Goal: Task Accomplishment & Management: Complete application form

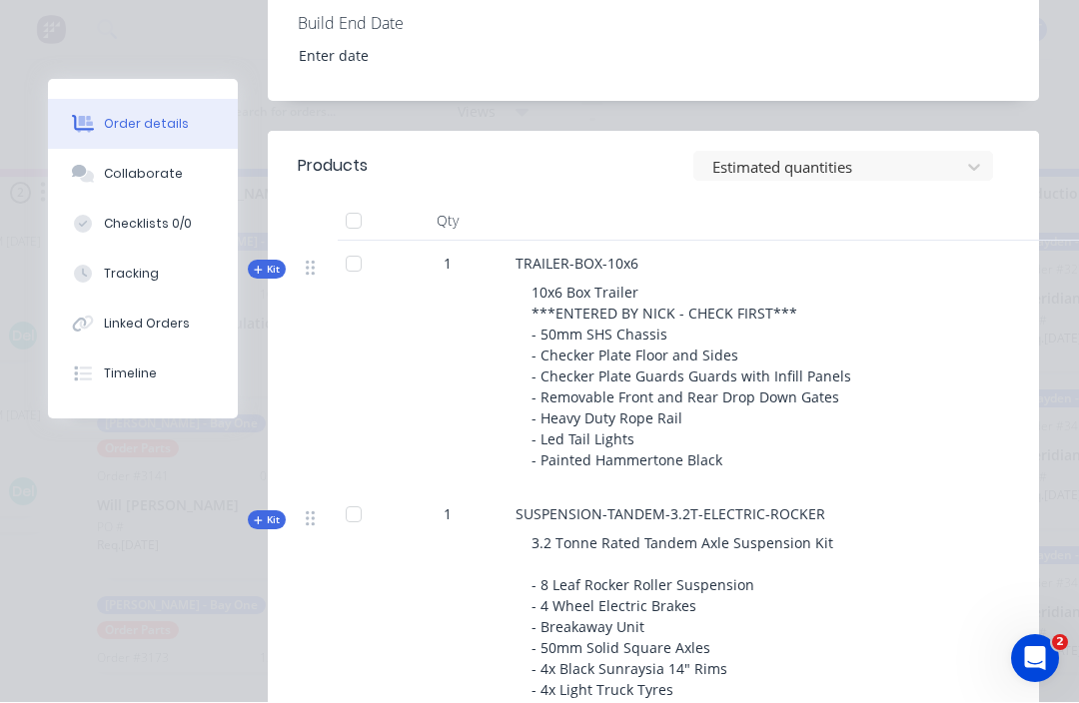
scroll to position [1217, 0]
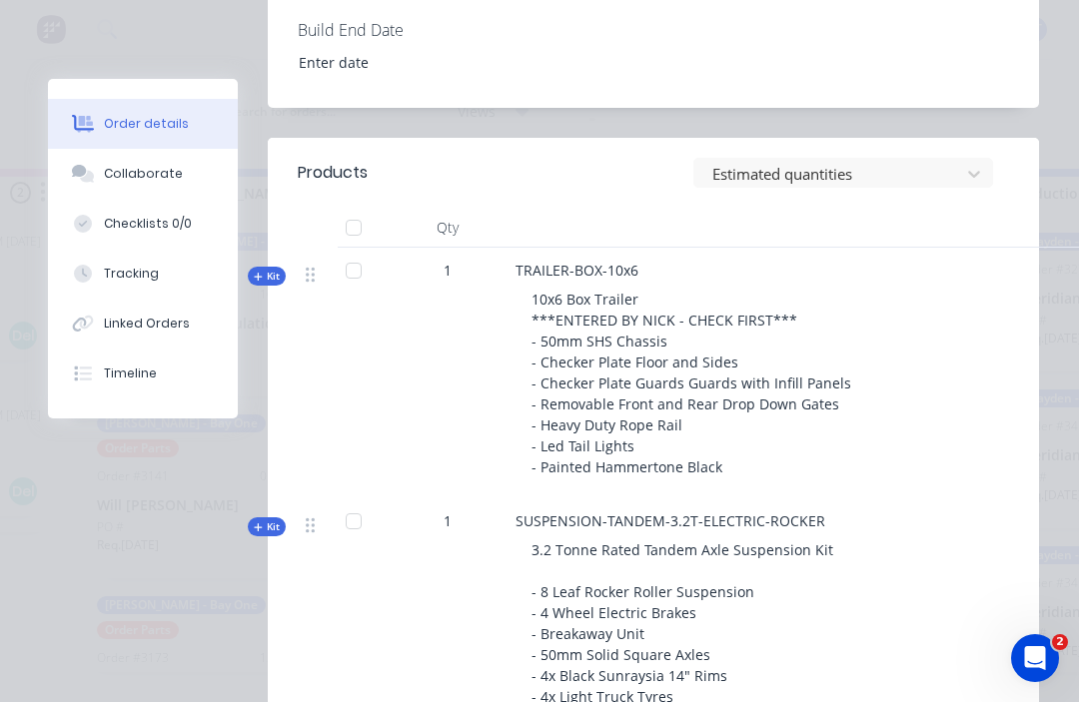
click at [126, 263] on button "Tracking" at bounding box center [143, 275] width 190 height 50
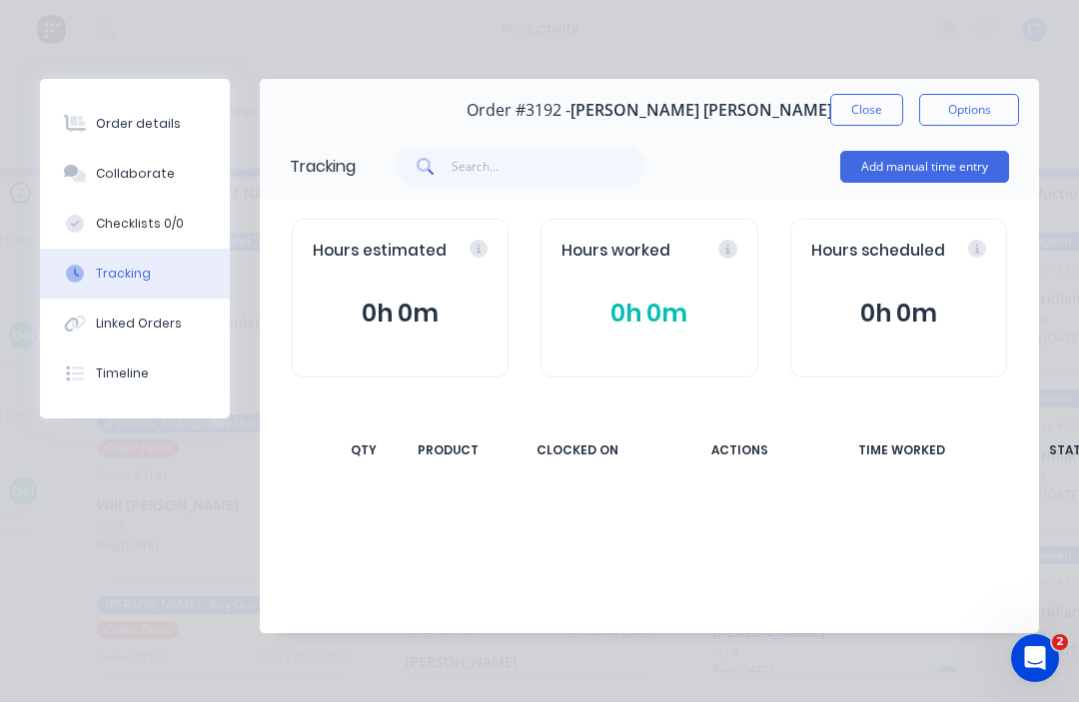
scroll to position [0, 0]
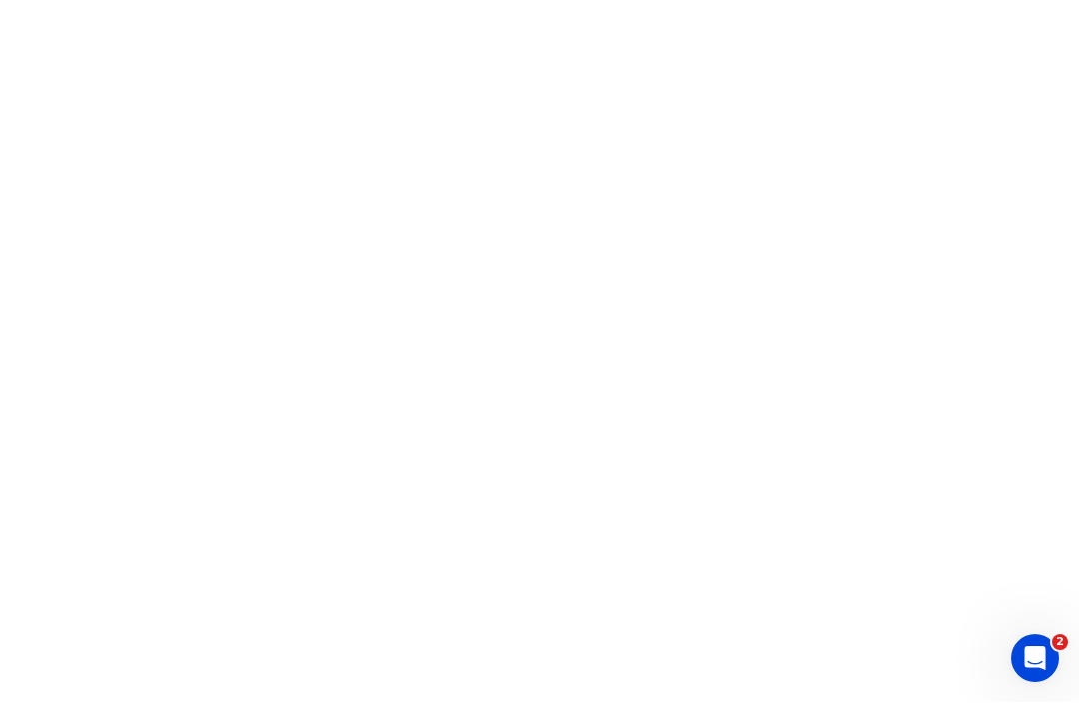
click at [829, 0] on html "2" at bounding box center [539, 0] width 1079 height 0
click at [814, 0] on html "2" at bounding box center [539, 0] width 1079 height 0
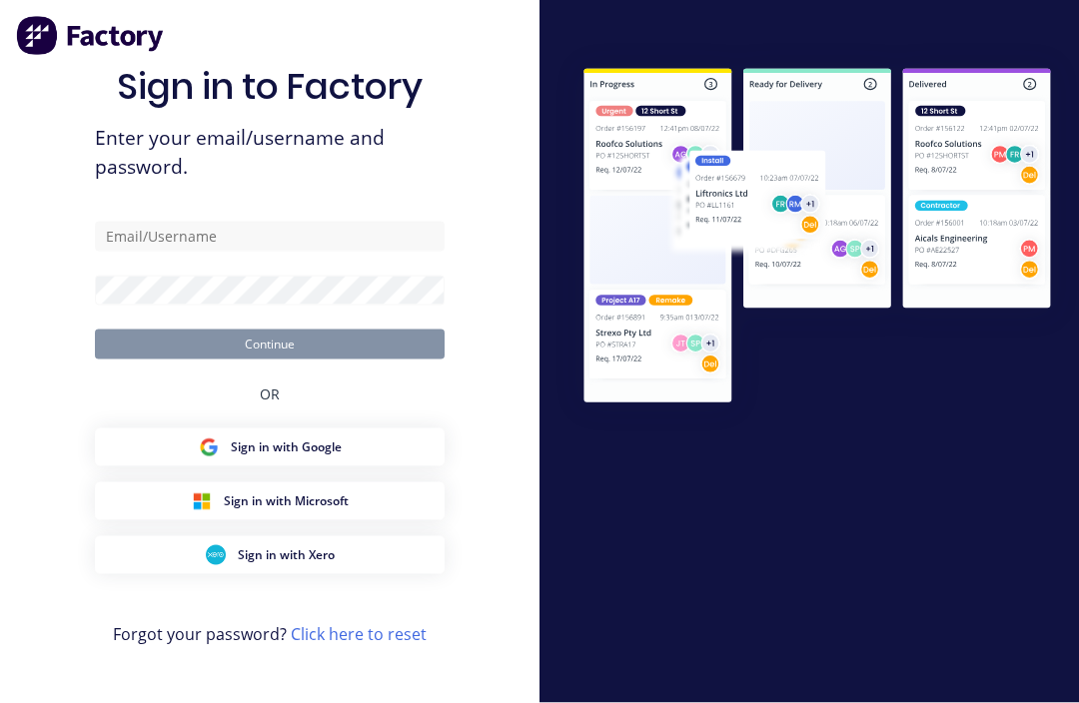
scroll to position [1, 0]
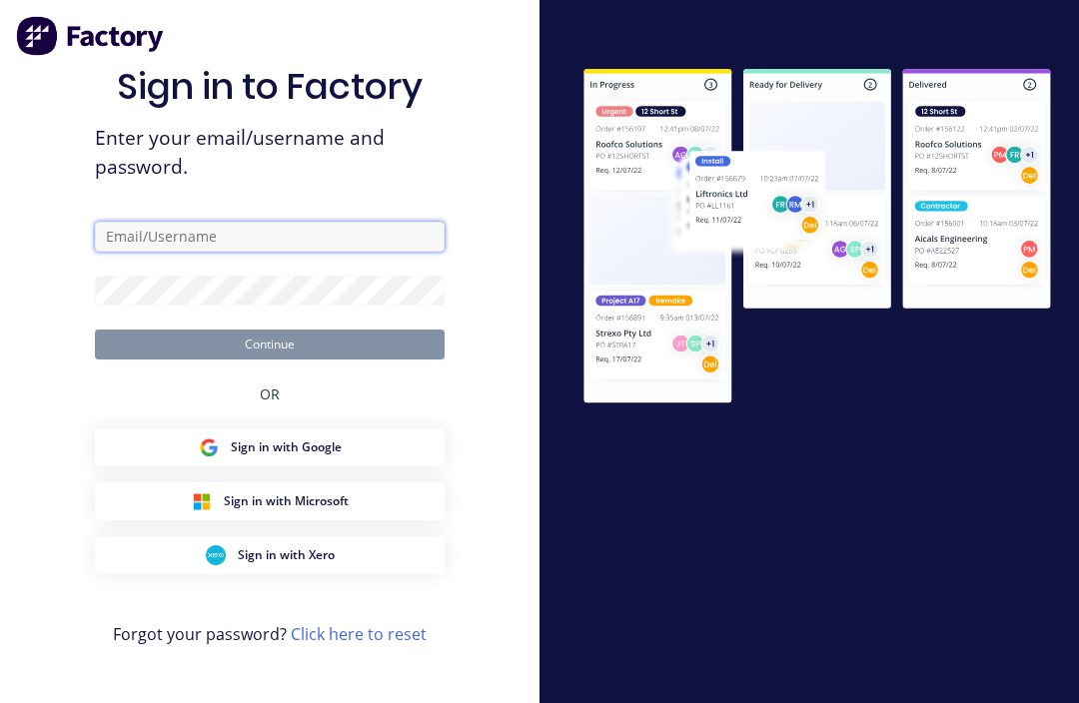
click at [141, 252] on input "text" at bounding box center [270, 237] width 350 height 30
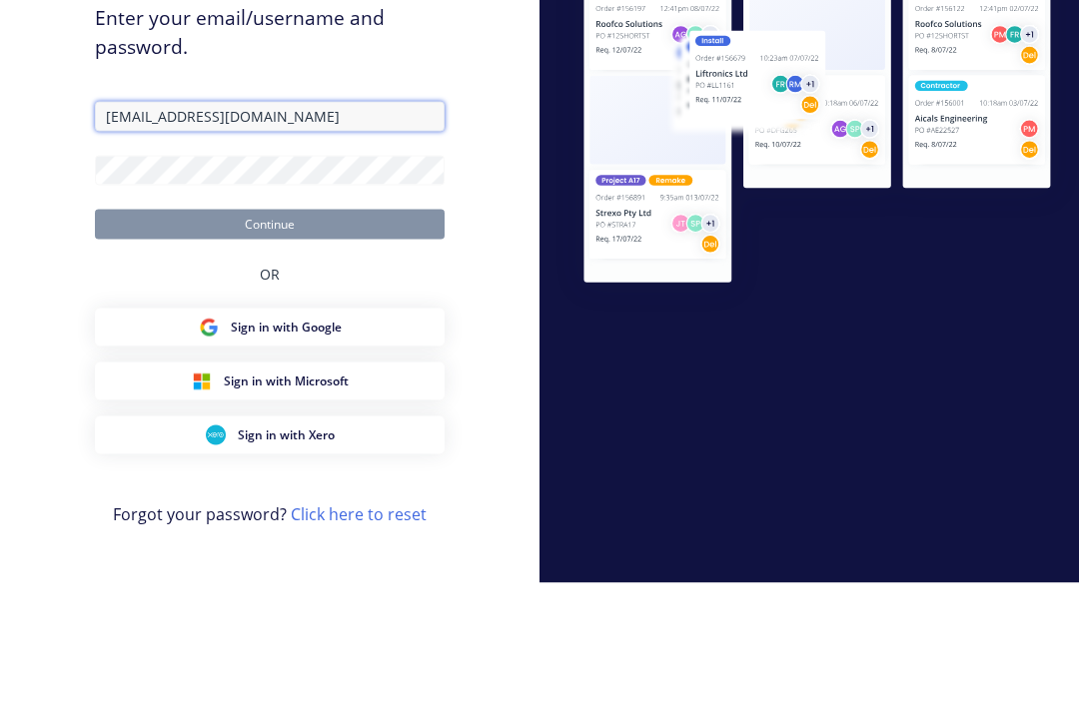
type input "Cal@frontlinetrays.com.au"
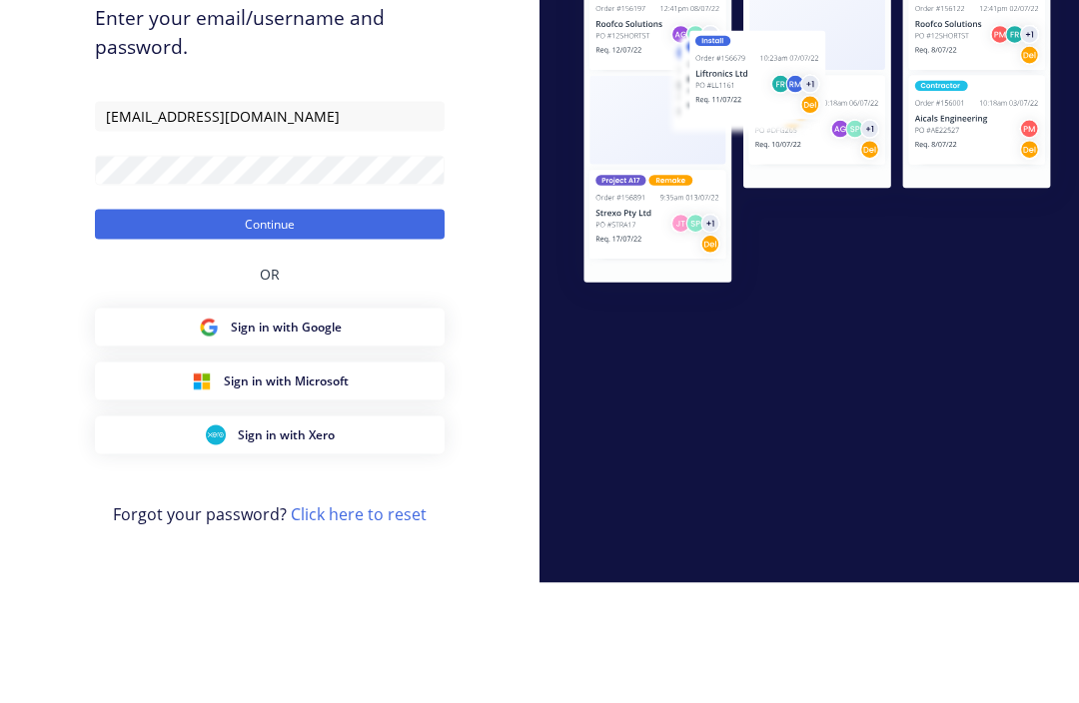
click at [192, 330] on button "Continue" at bounding box center [270, 345] width 350 height 30
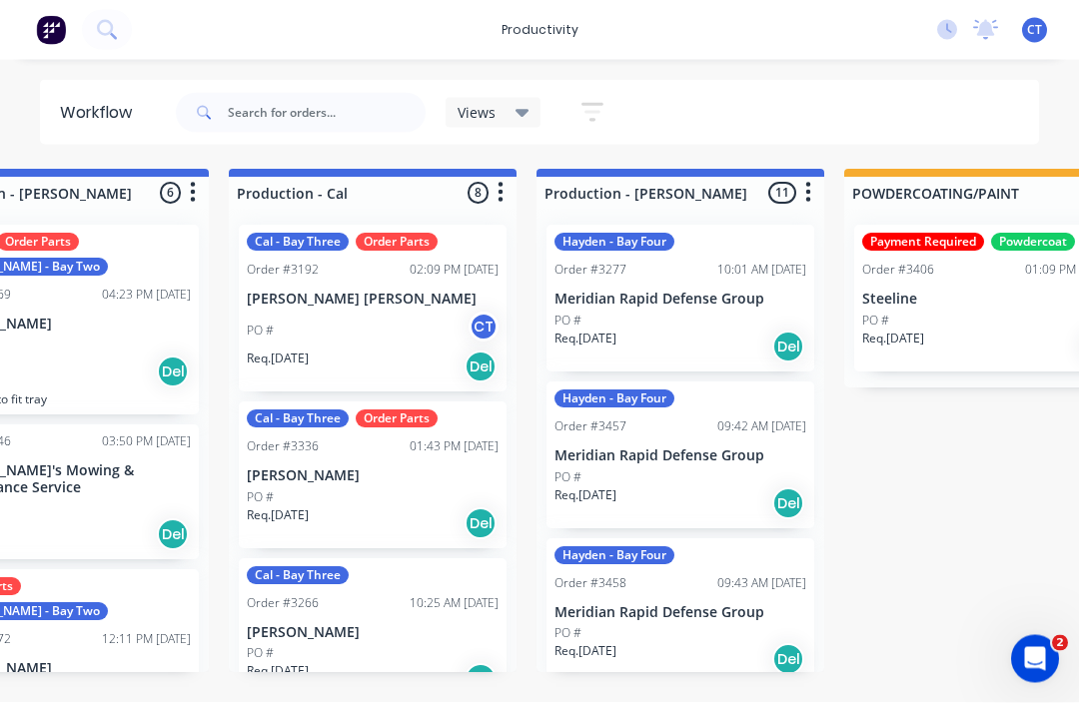
scroll to position [8, 1043]
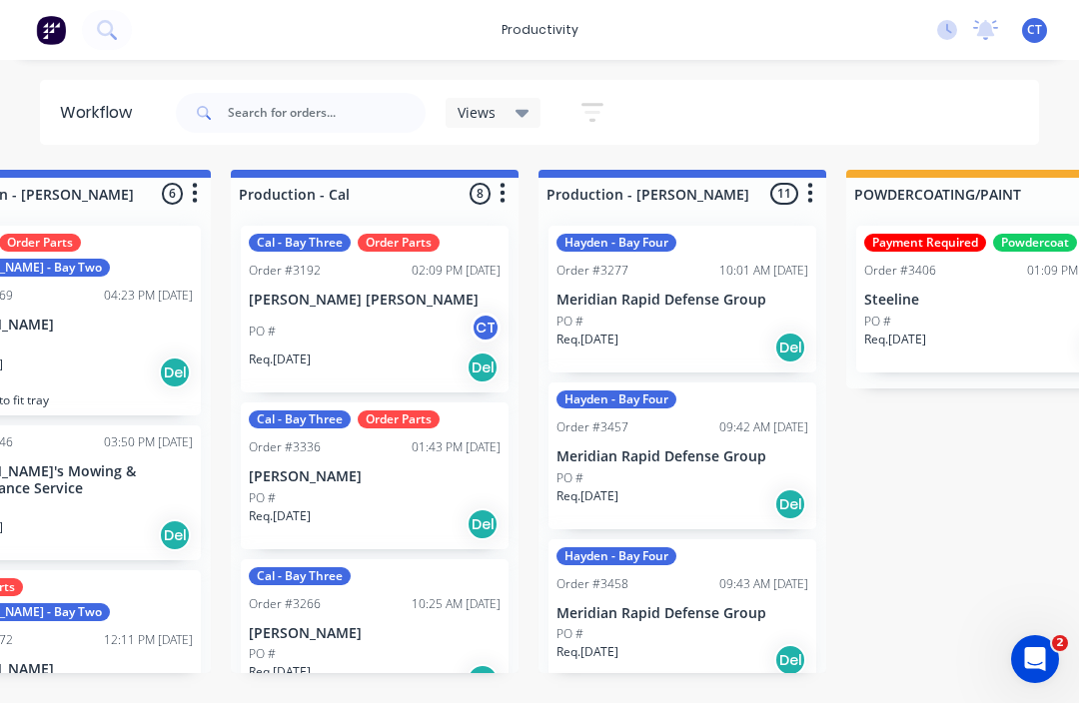
click at [385, 313] on div "PO # CT" at bounding box center [375, 332] width 252 height 38
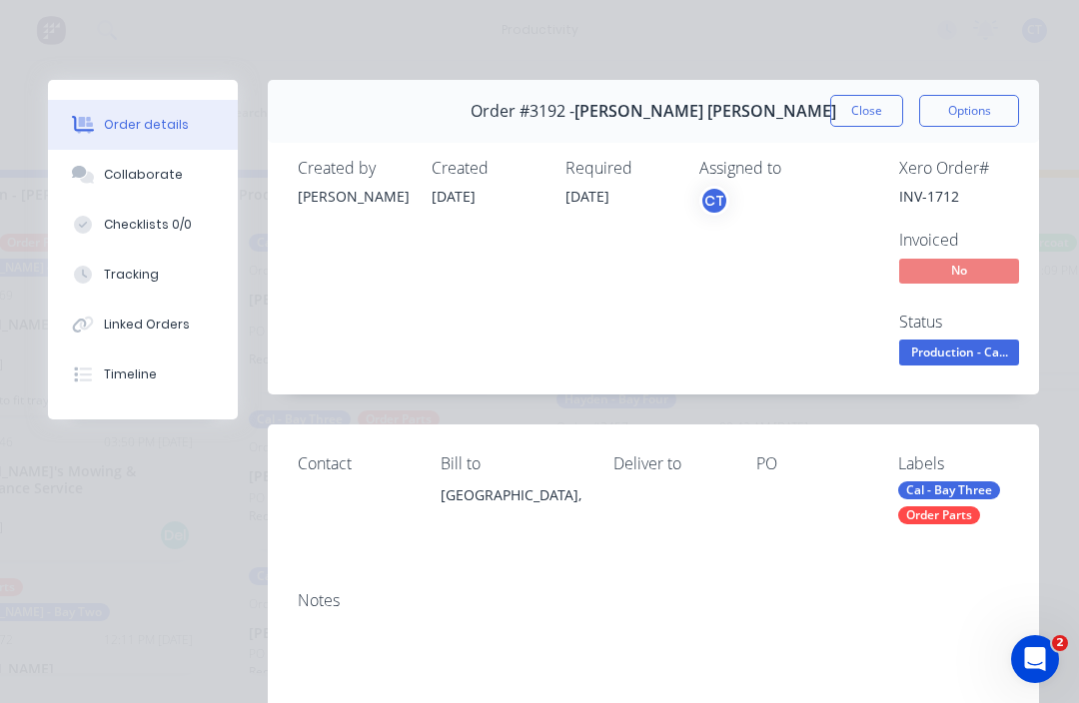
click at [131, 267] on div "Tracking" at bounding box center [131, 275] width 55 height 18
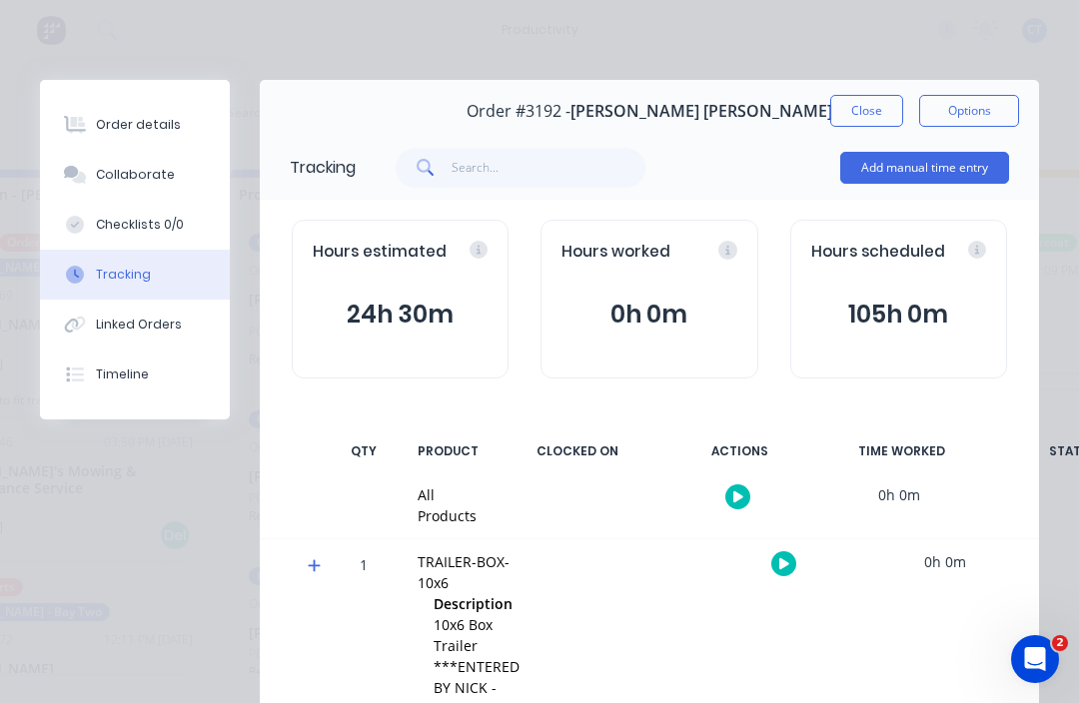
click at [955, 156] on button "Add manual time entry" at bounding box center [924, 168] width 169 height 32
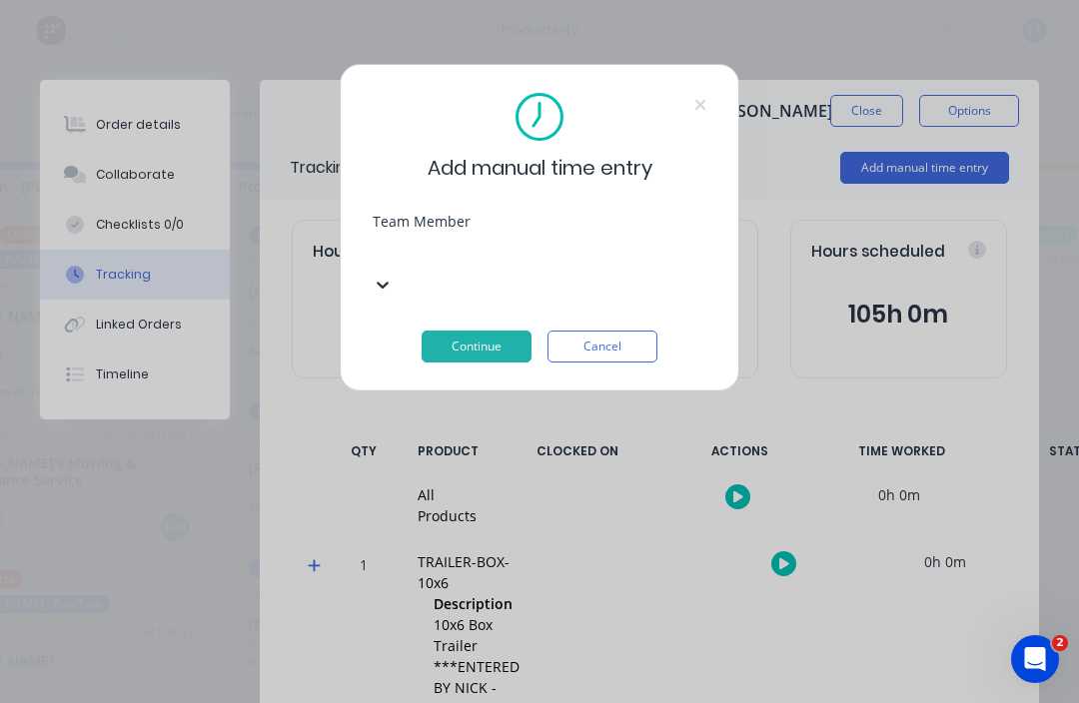
scroll to position [7, 895]
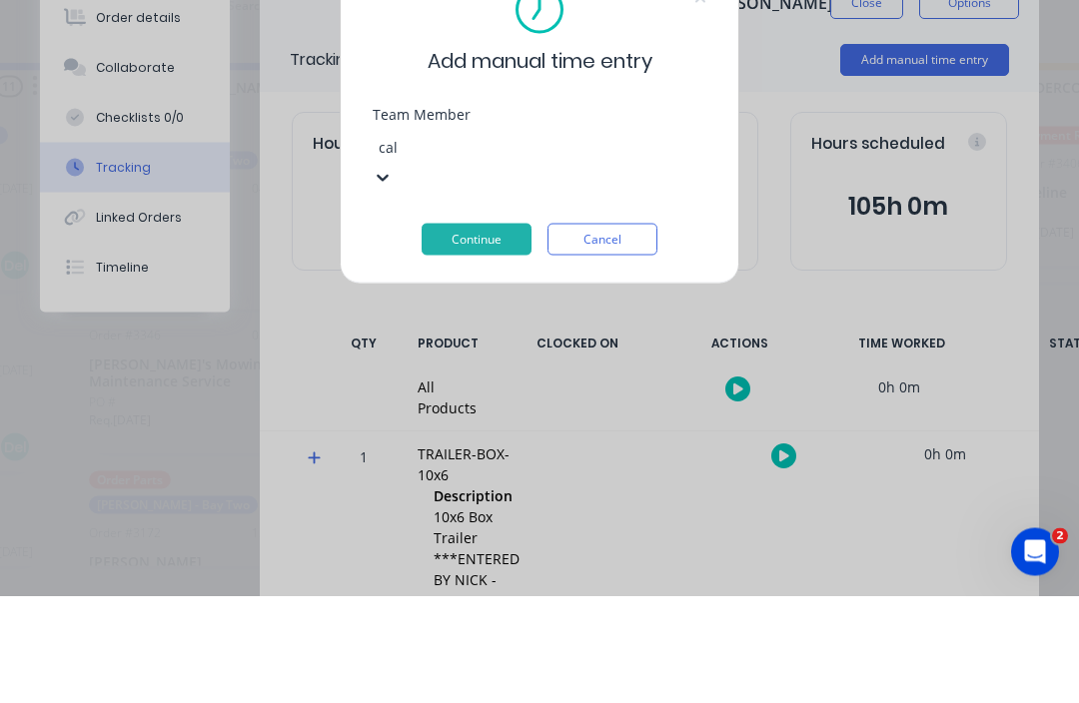
type input "cal"
click at [497, 331] on button "Continue" at bounding box center [477, 347] width 110 height 32
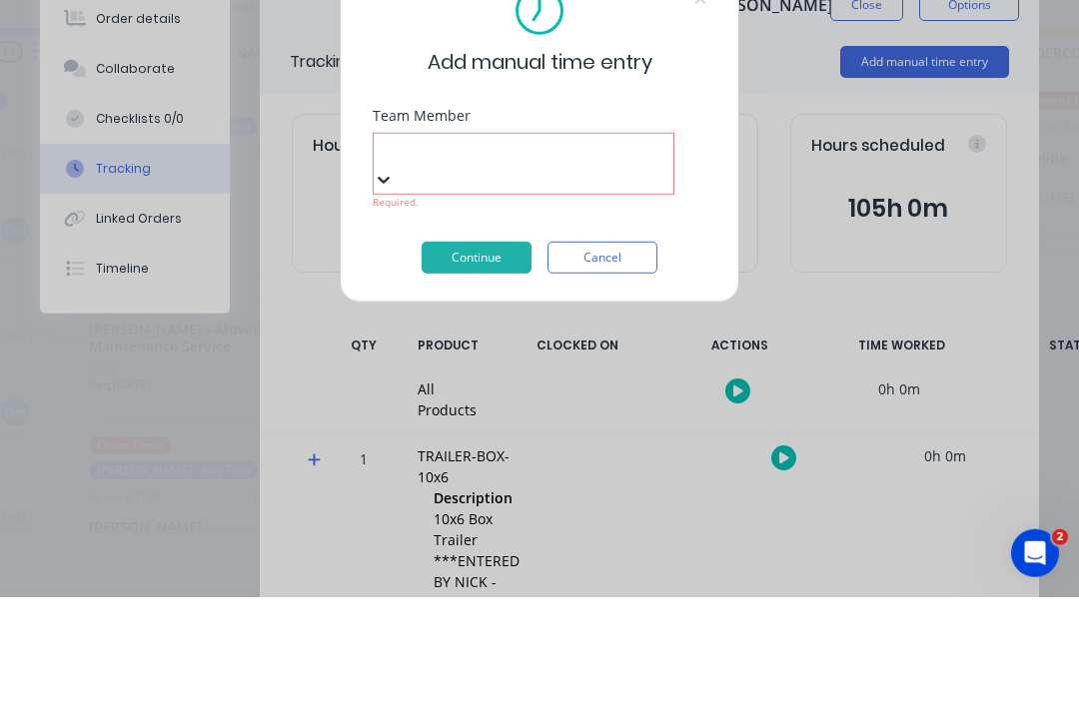
scroll to position [36, 747]
type input "callum"
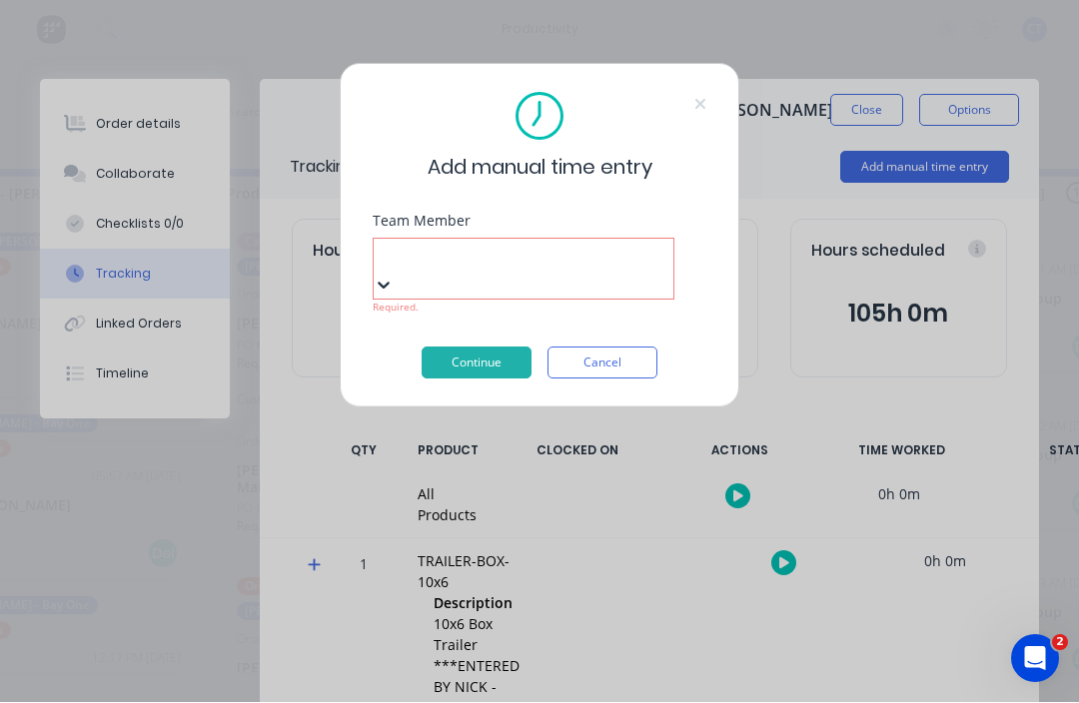
click at [501, 348] on button "Continue" at bounding box center [477, 364] width 110 height 32
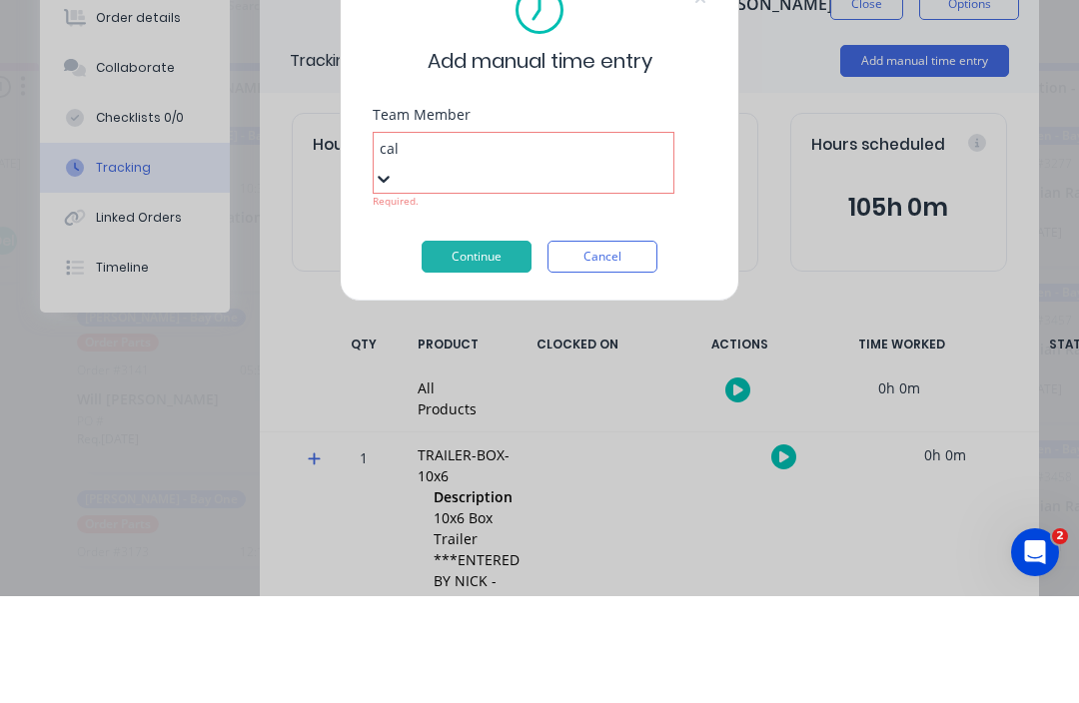
type input "cal"
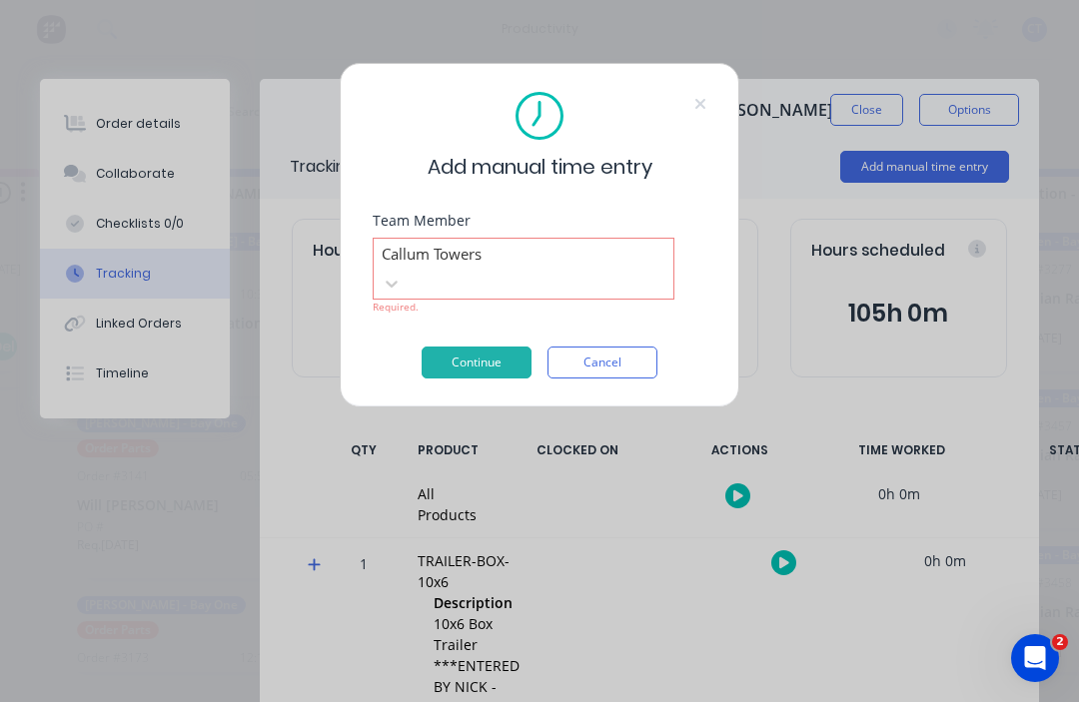
click at [500, 348] on button "Continue" at bounding box center [477, 364] width 110 height 32
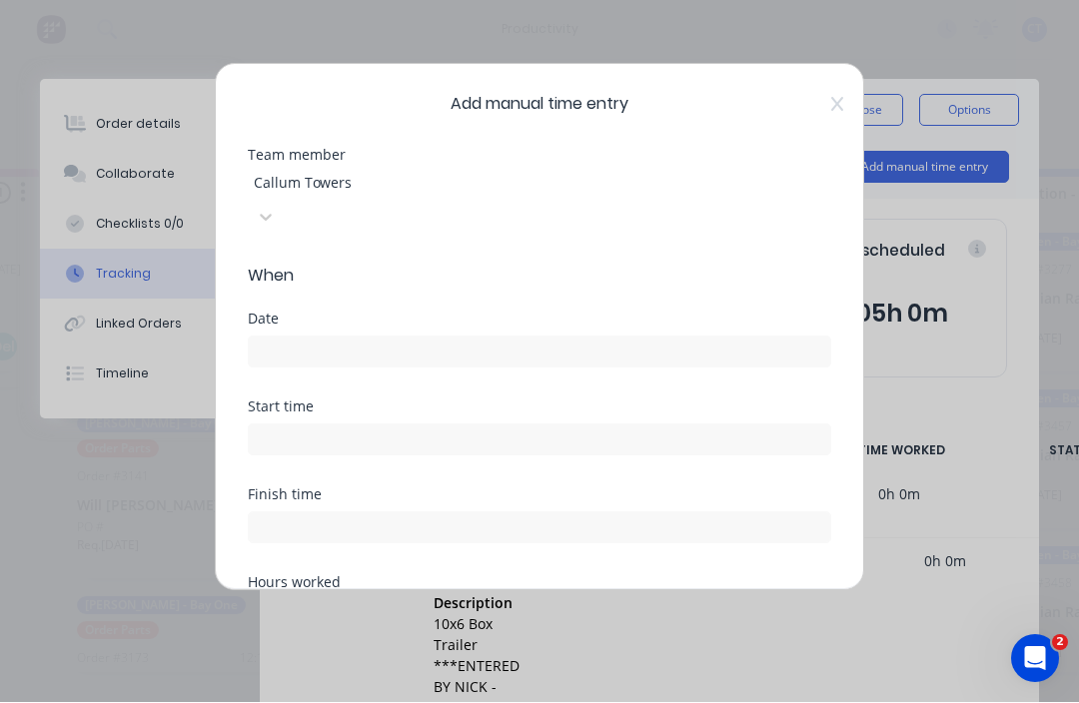
scroll to position [0, 0]
click at [634, 313] on div "Date" at bounding box center [539, 341] width 583 height 56
click at [621, 338] on input at bounding box center [539, 353] width 581 height 30
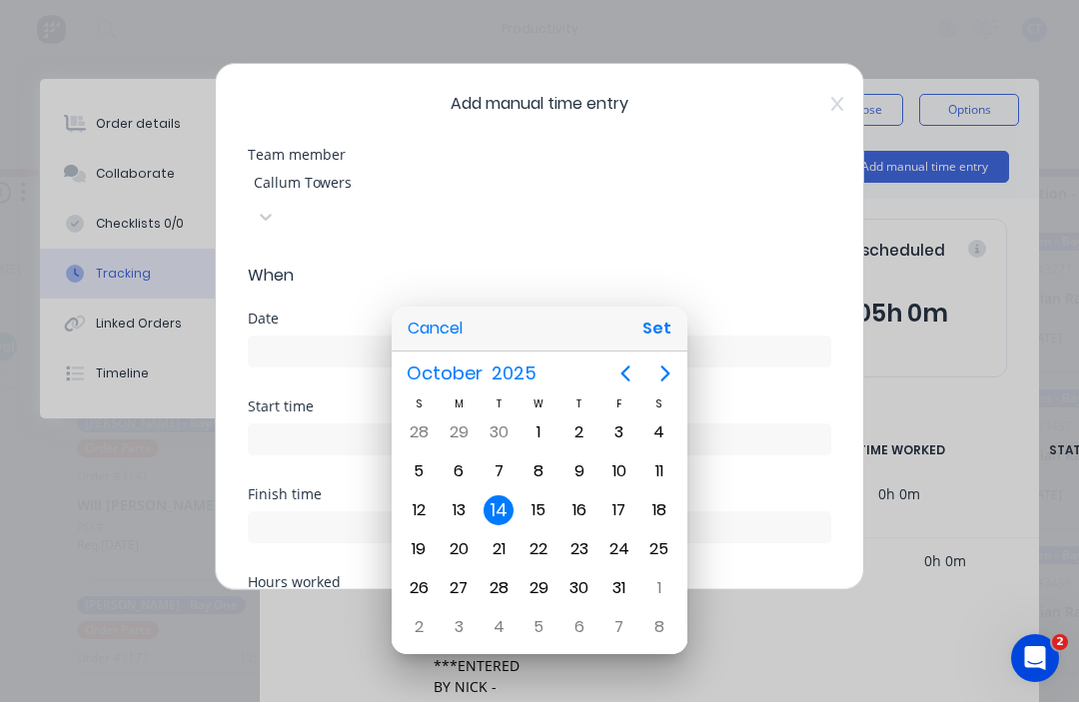
click at [619, 482] on div "10" at bounding box center [619, 472] width 30 height 30
click at [675, 326] on button "Set" at bounding box center [656, 330] width 45 height 36
type input "10/10/2025"
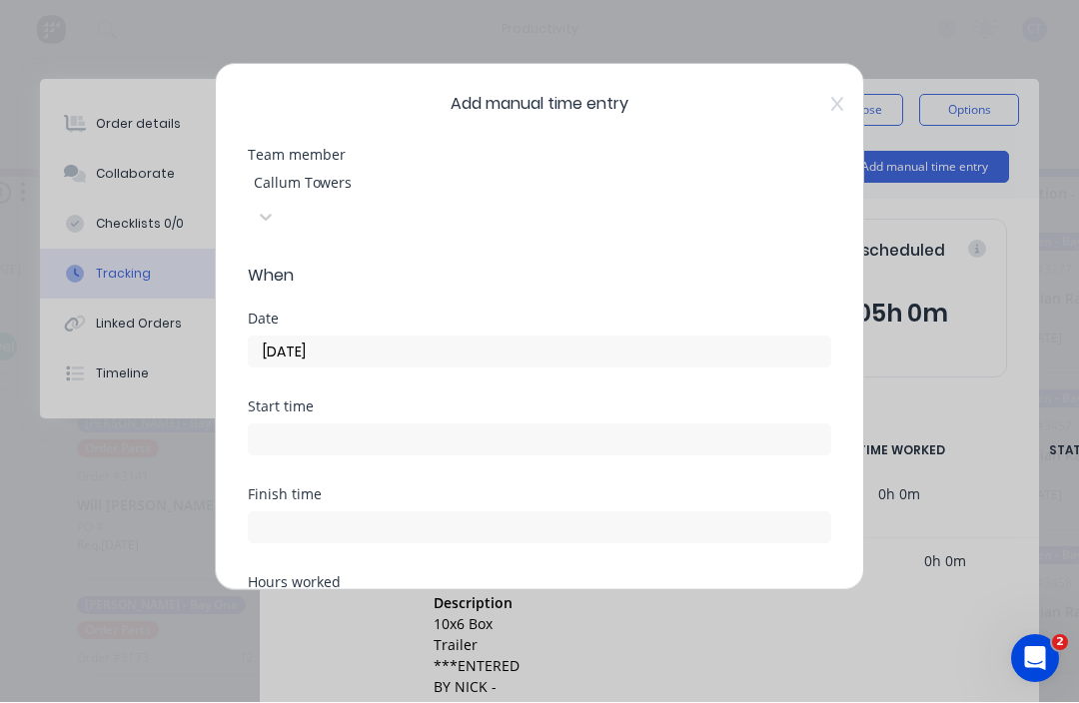
click at [558, 401] on div "Start time" at bounding box center [539, 429] width 583 height 56
click at [571, 426] on input at bounding box center [539, 441] width 581 height 30
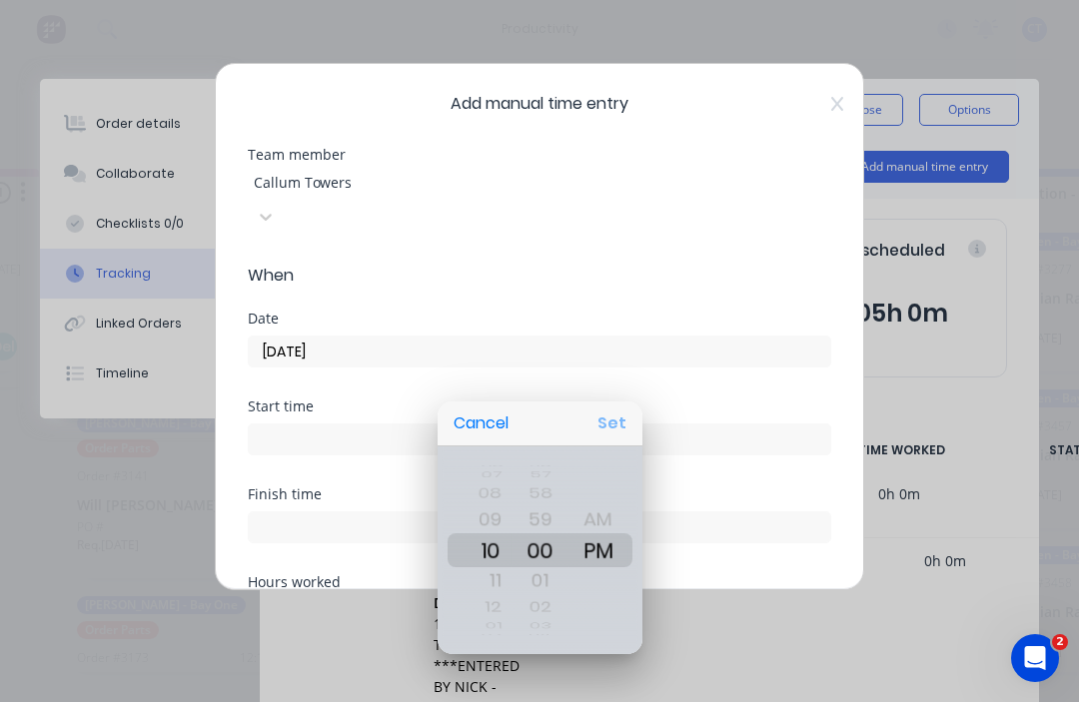
click at [608, 420] on button "Set" at bounding box center [611, 425] width 45 height 36
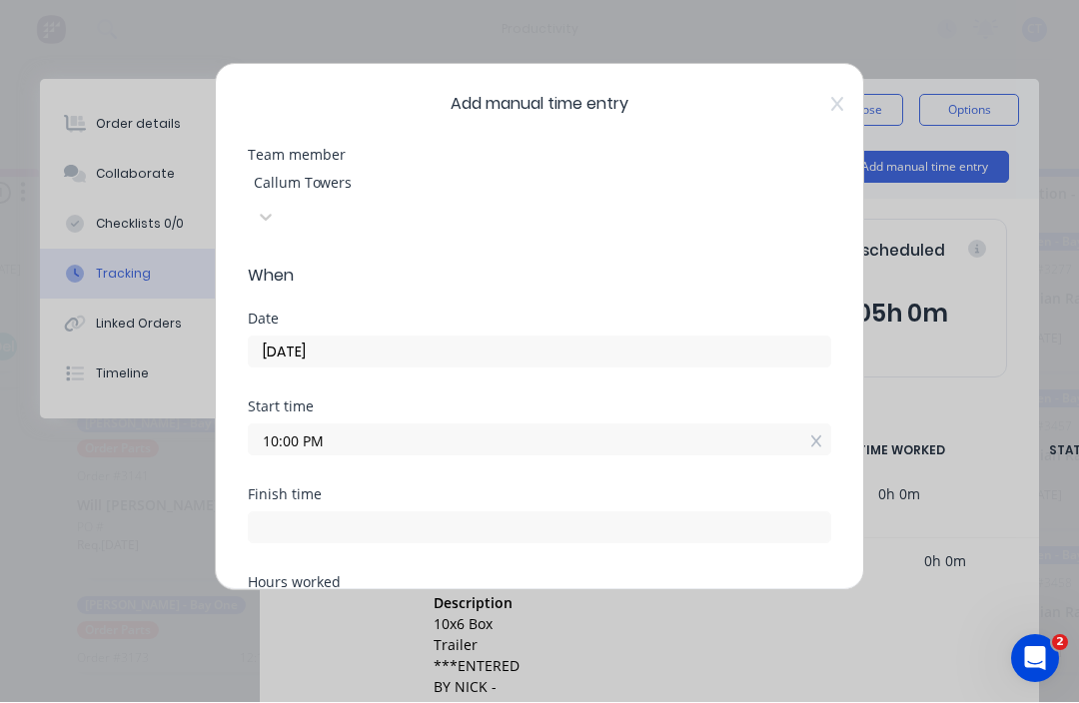
click at [525, 420] on div "10:00 PM" at bounding box center [539, 438] width 583 height 37
click at [571, 426] on input "10:00 PM" at bounding box center [539, 441] width 581 height 30
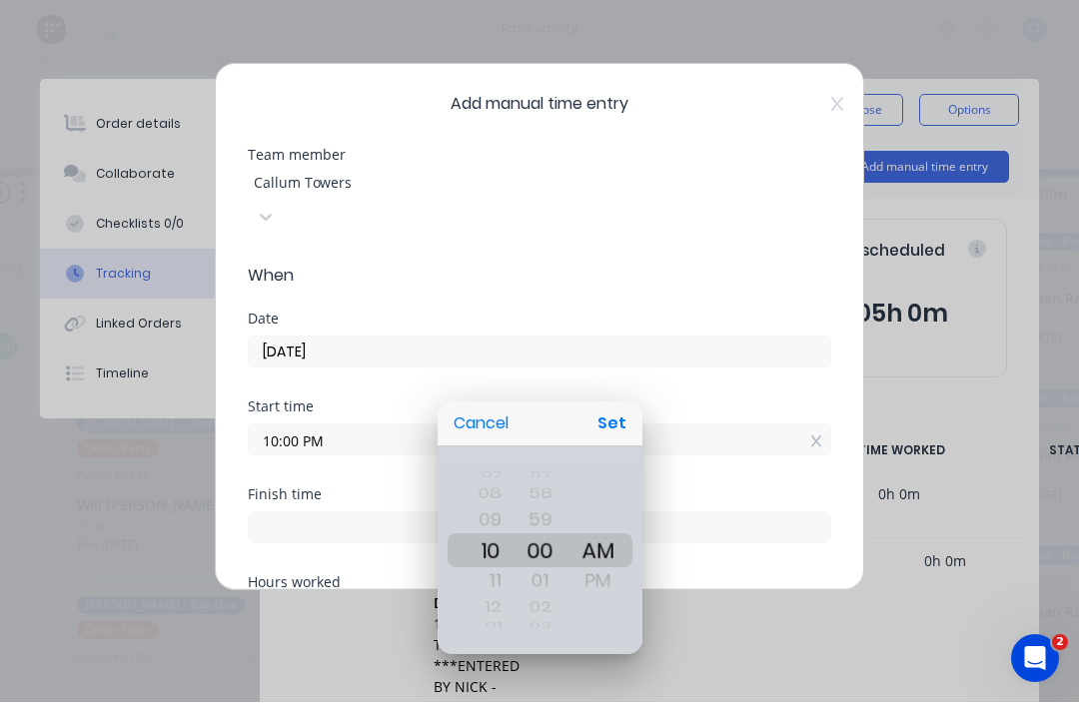
click at [615, 417] on button "Set" at bounding box center [611, 425] width 45 height 36
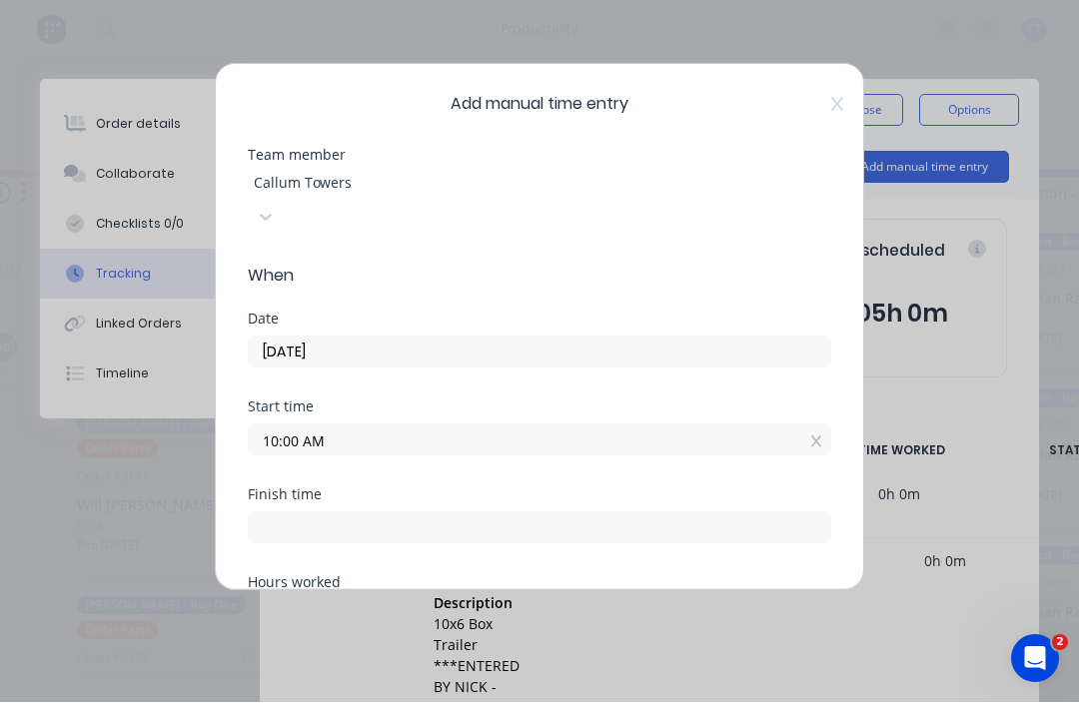
click at [499, 488] on div "Finish time" at bounding box center [539, 516] width 583 height 56
click at [451, 426] on input "10:00 AM" at bounding box center [539, 441] width 581 height 30
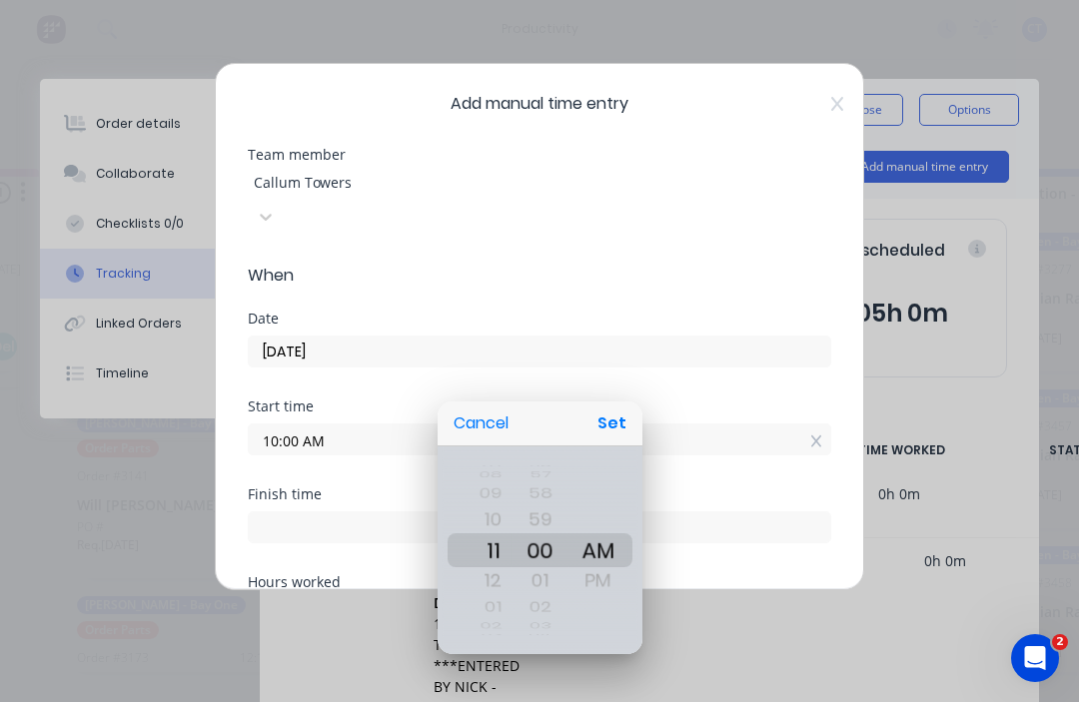
click at [606, 421] on button "Set" at bounding box center [611, 425] width 45 height 36
type input "11:00 AM"
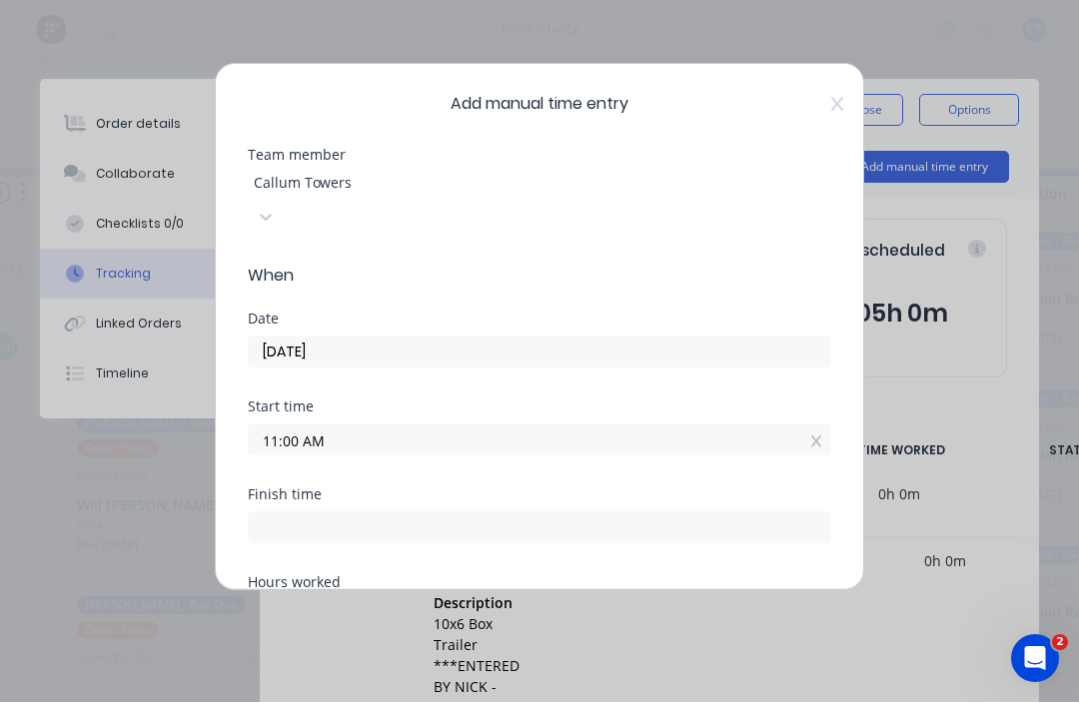
click at [463, 513] on input at bounding box center [539, 528] width 581 height 30
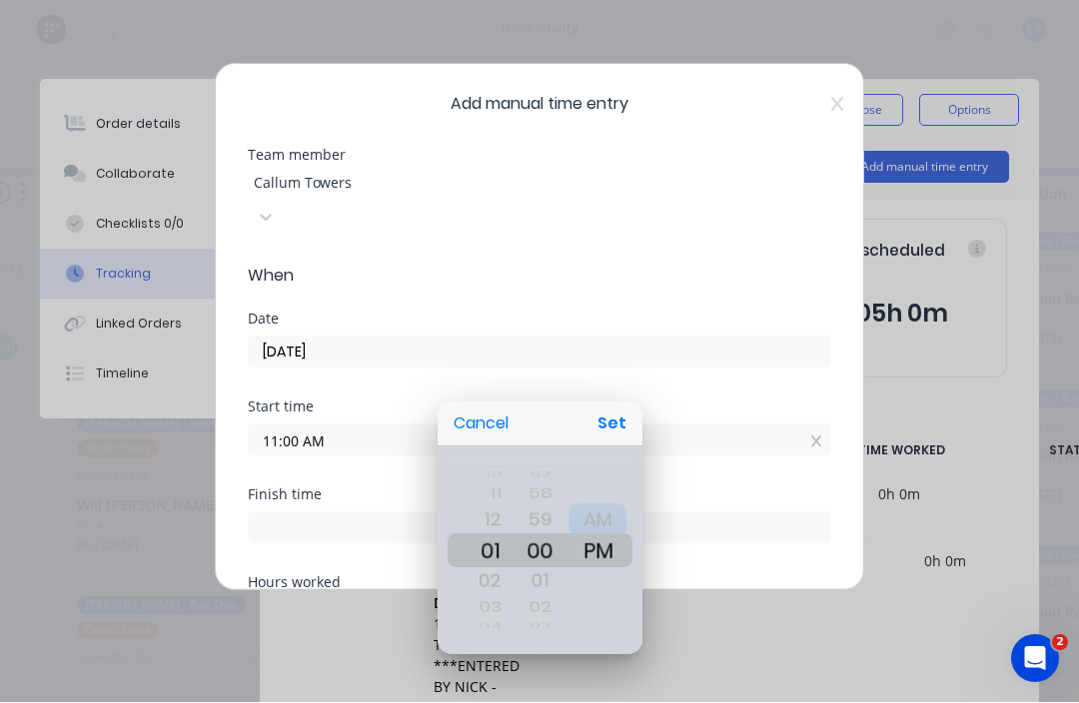
click at [592, 512] on div "AM" at bounding box center [597, 520] width 58 height 33
click at [591, 573] on div "PM" at bounding box center [597, 581] width 58 height 33
click at [608, 421] on button "Set" at bounding box center [611, 425] width 45 height 36
type input "01:00 PM"
type input "1"
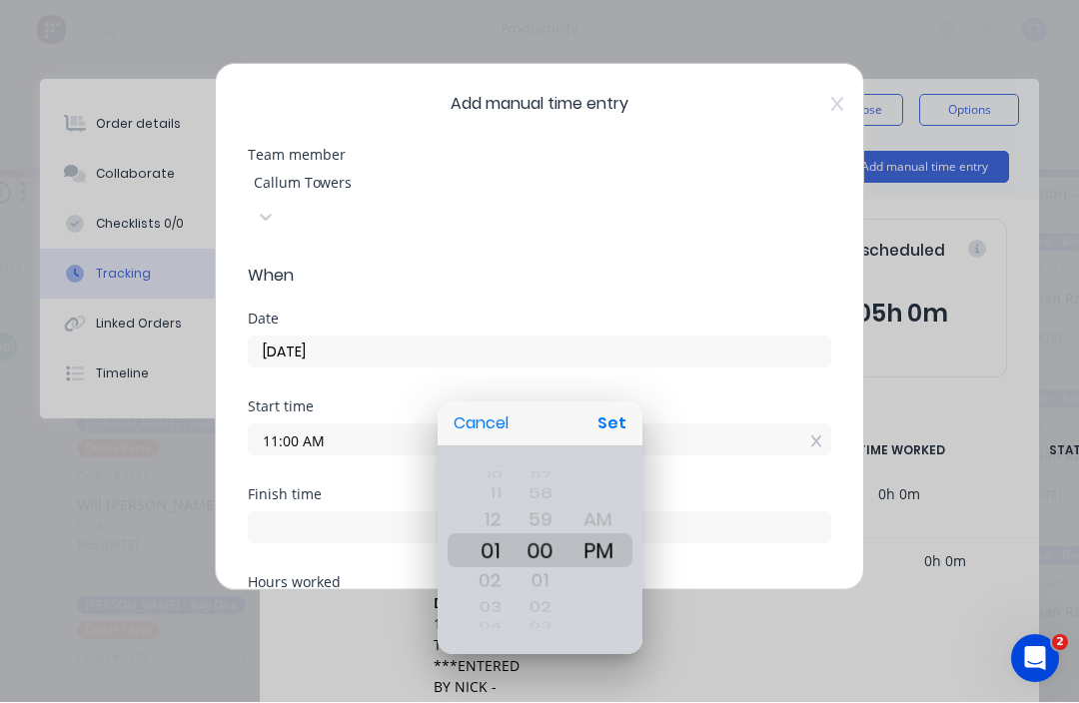
type input "59"
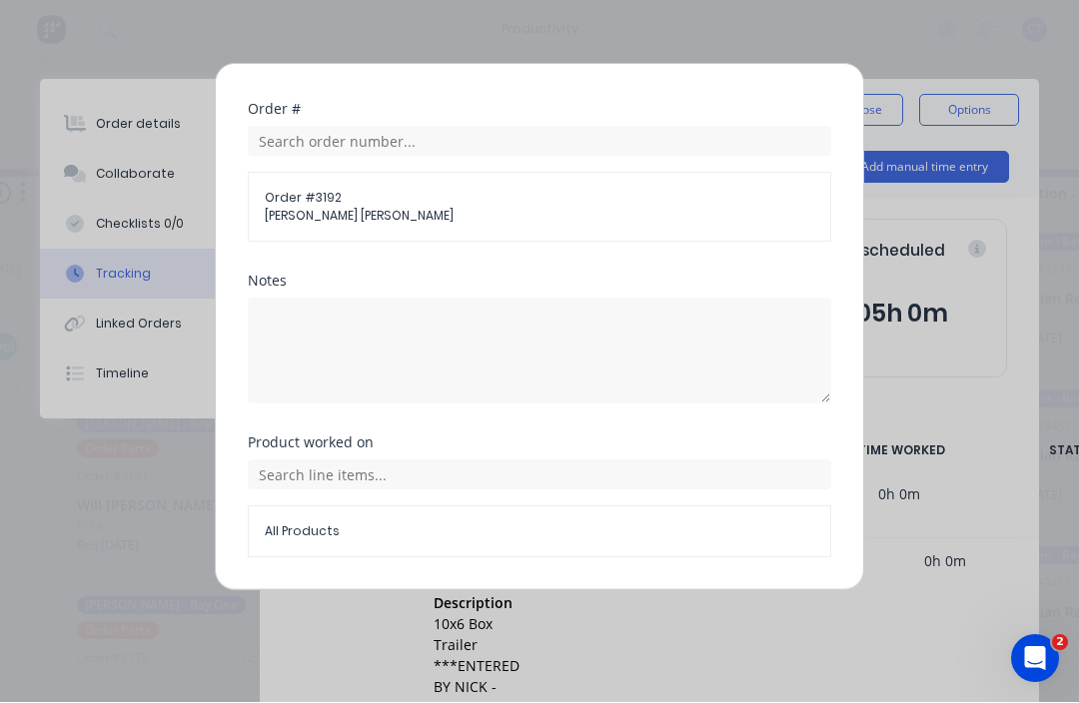
scroll to position [823, 0]
click at [523, 590] on button "Add manual time entry" at bounding box center [492, 606] width 169 height 32
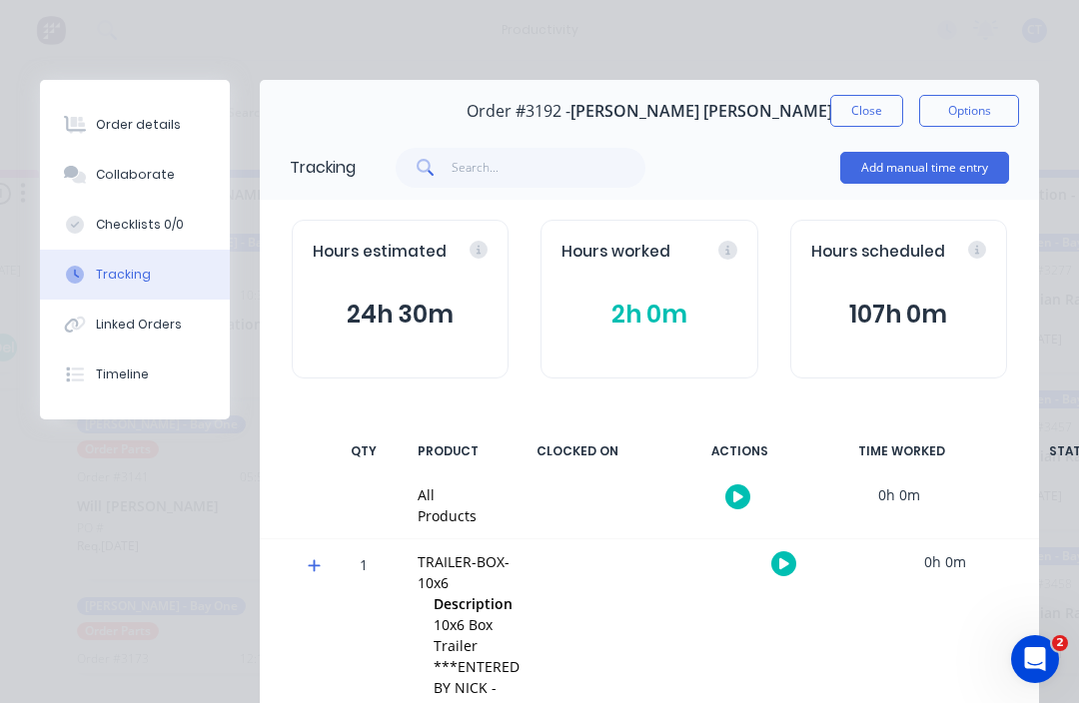
click at [960, 167] on button "Add manual time entry" at bounding box center [924, 168] width 169 height 32
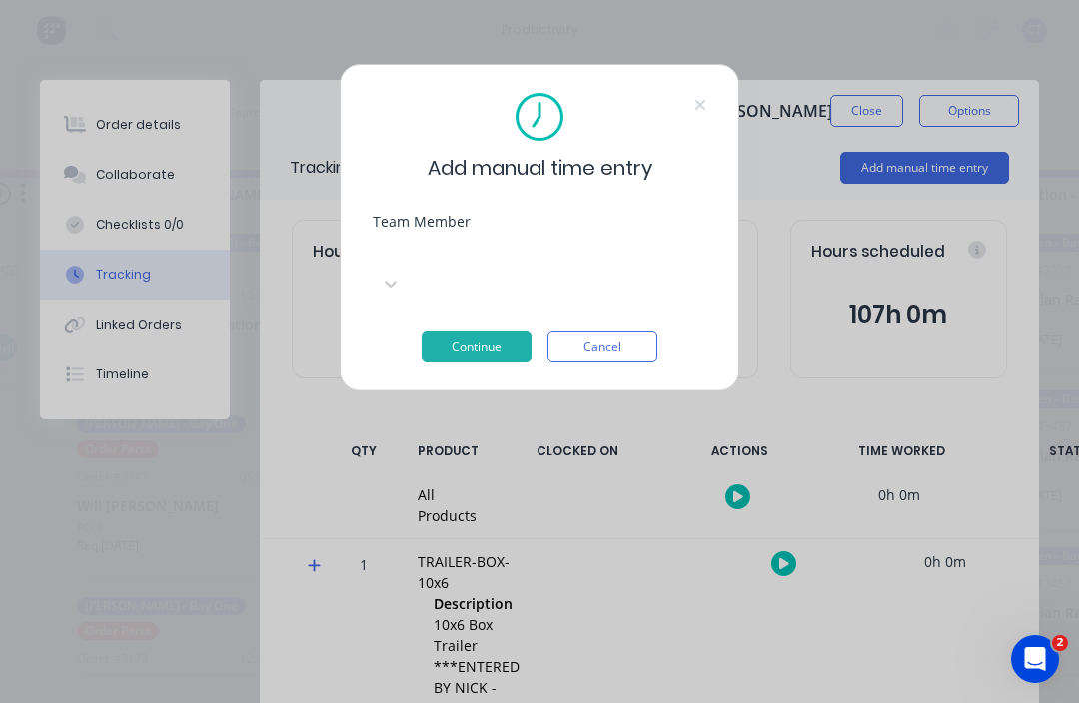
click at [656, 234] on div "Select..." at bounding box center [540, 266] width 334 height 65
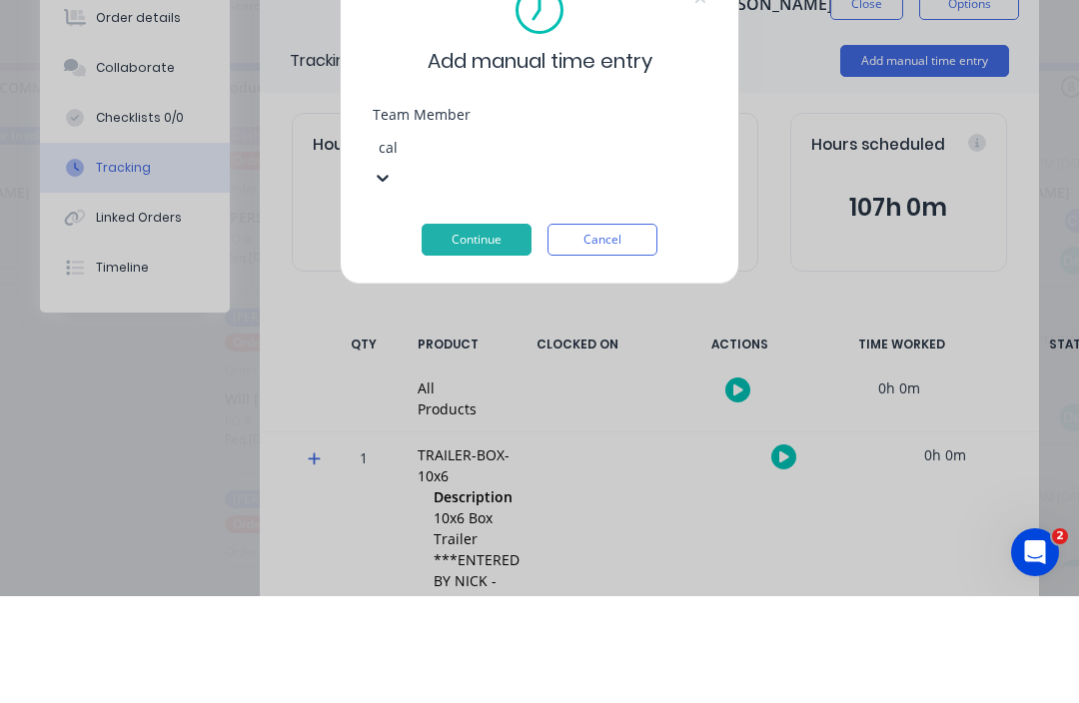
type input "cal"
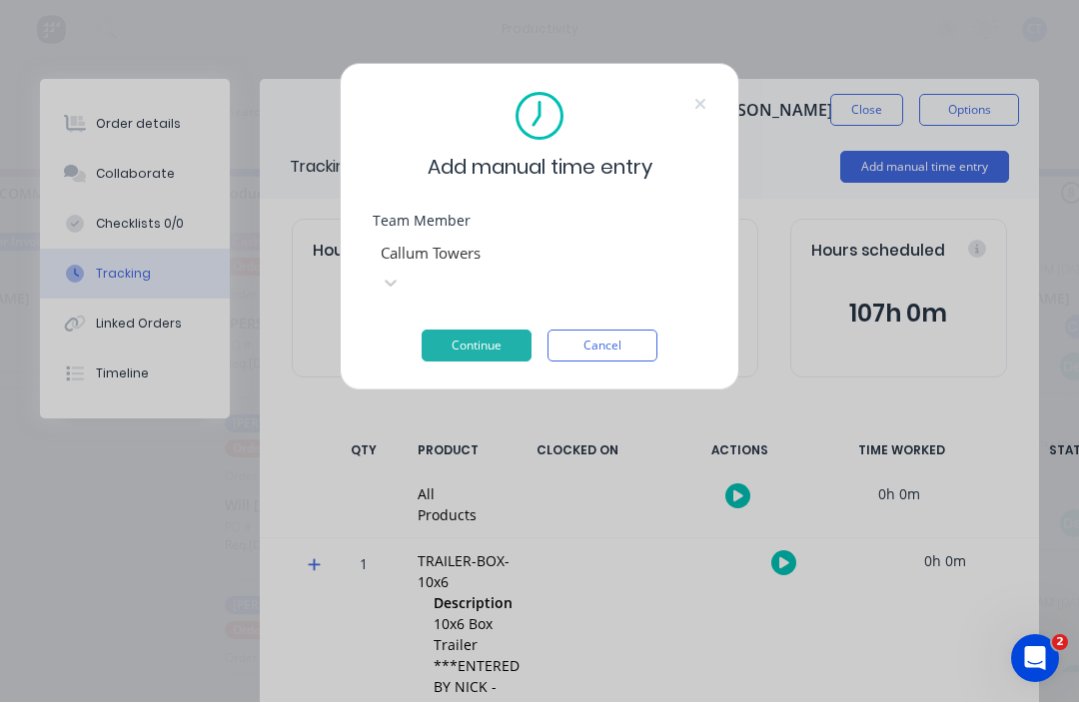
click at [496, 331] on button "Continue" at bounding box center [477, 347] width 110 height 32
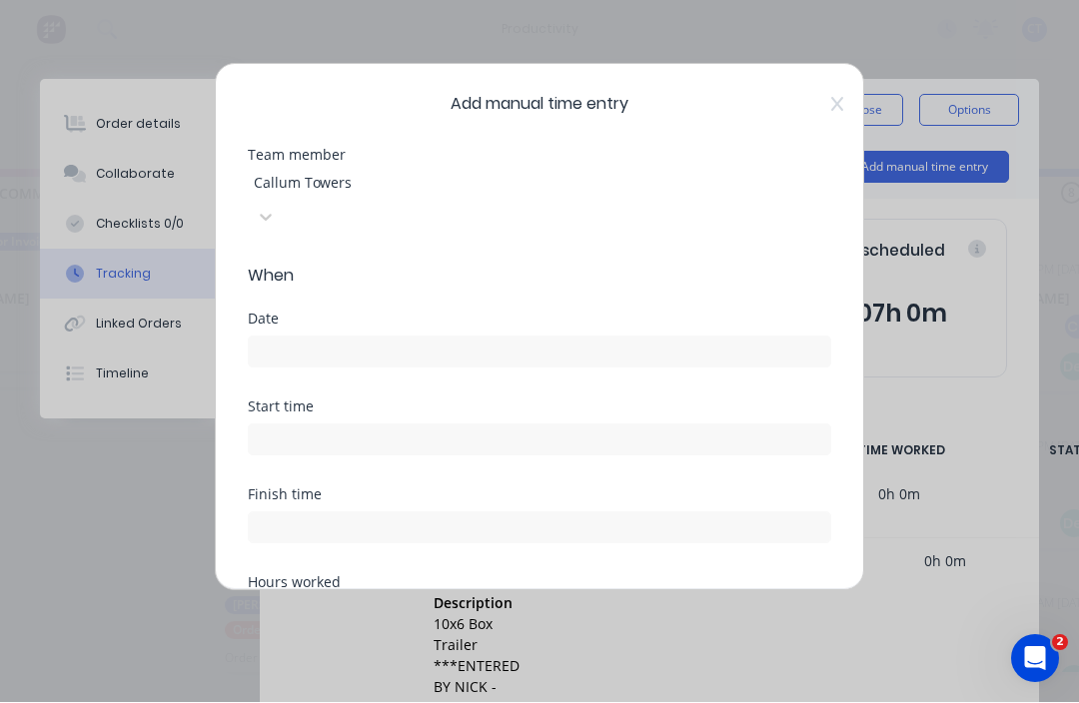
click at [397, 338] on input at bounding box center [539, 353] width 581 height 30
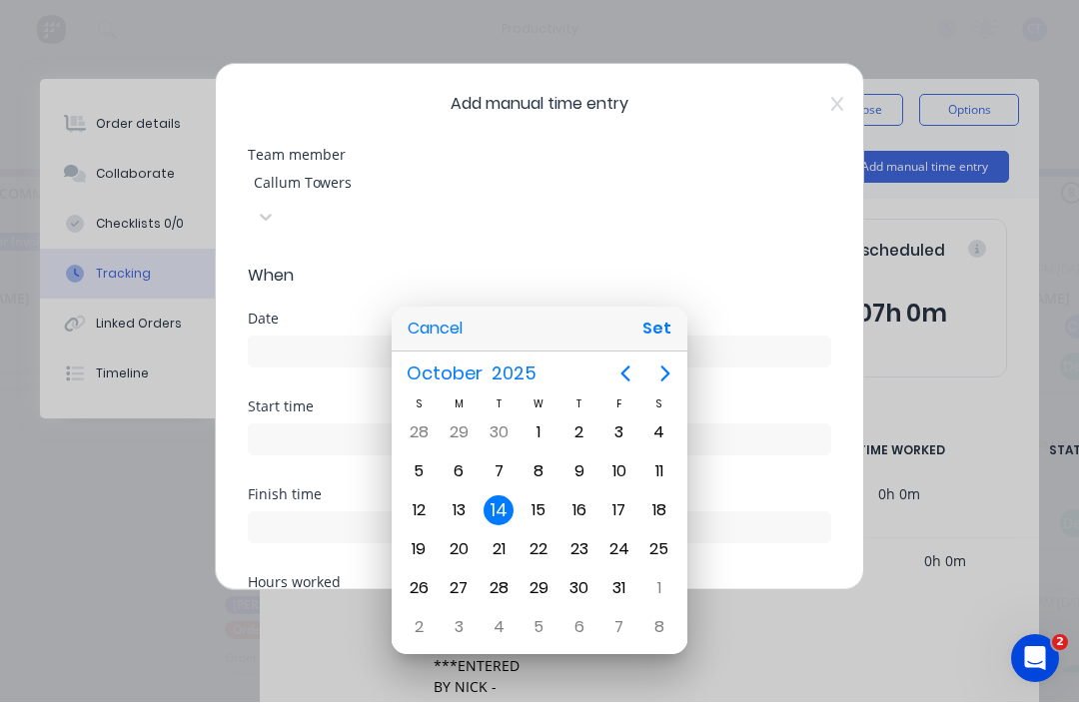
click at [460, 506] on div "13" at bounding box center [459, 511] width 30 height 30
click at [659, 324] on button "Set" at bounding box center [656, 330] width 45 height 36
type input "13/10/2025"
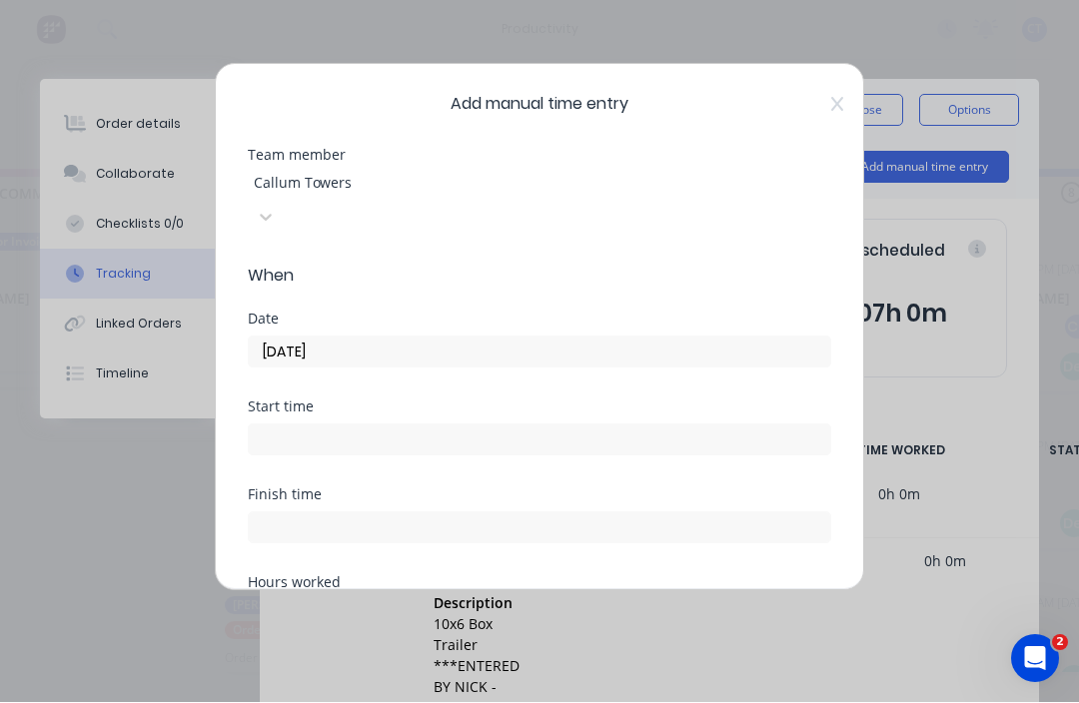
click at [350, 426] on input at bounding box center [539, 441] width 581 height 30
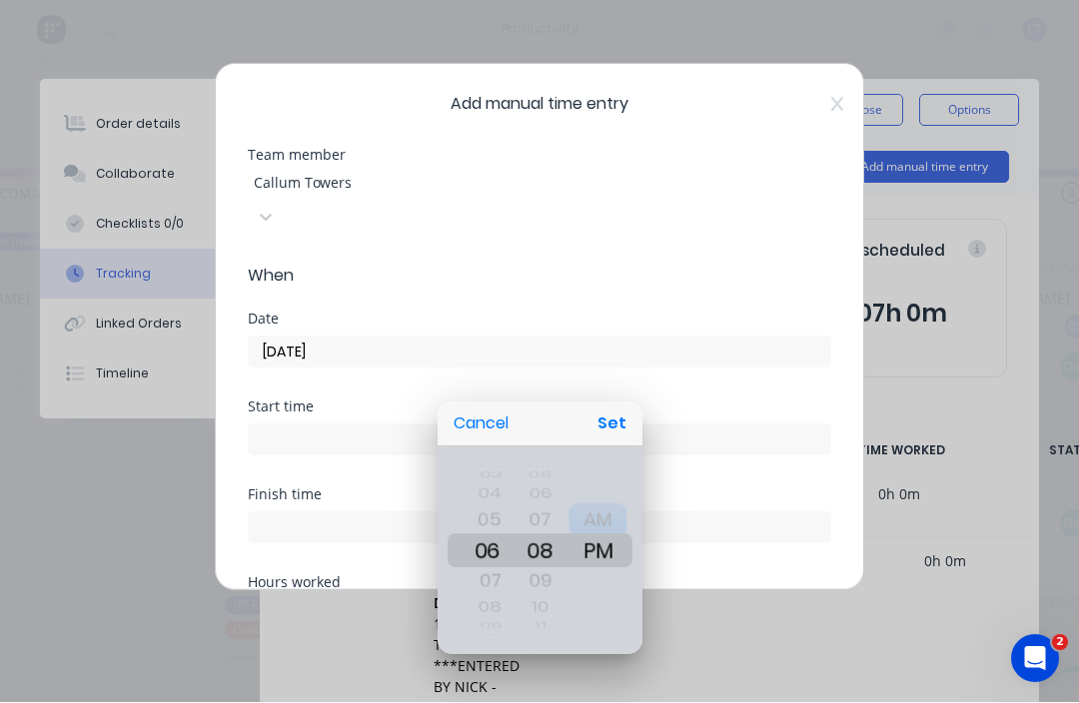
click at [597, 507] on div "AM" at bounding box center [597, 520] width 58 height 33
click at [597, 422] on button "Set" at bounding box center [611, 425] width 45 height 36
type input "06:00 AM"
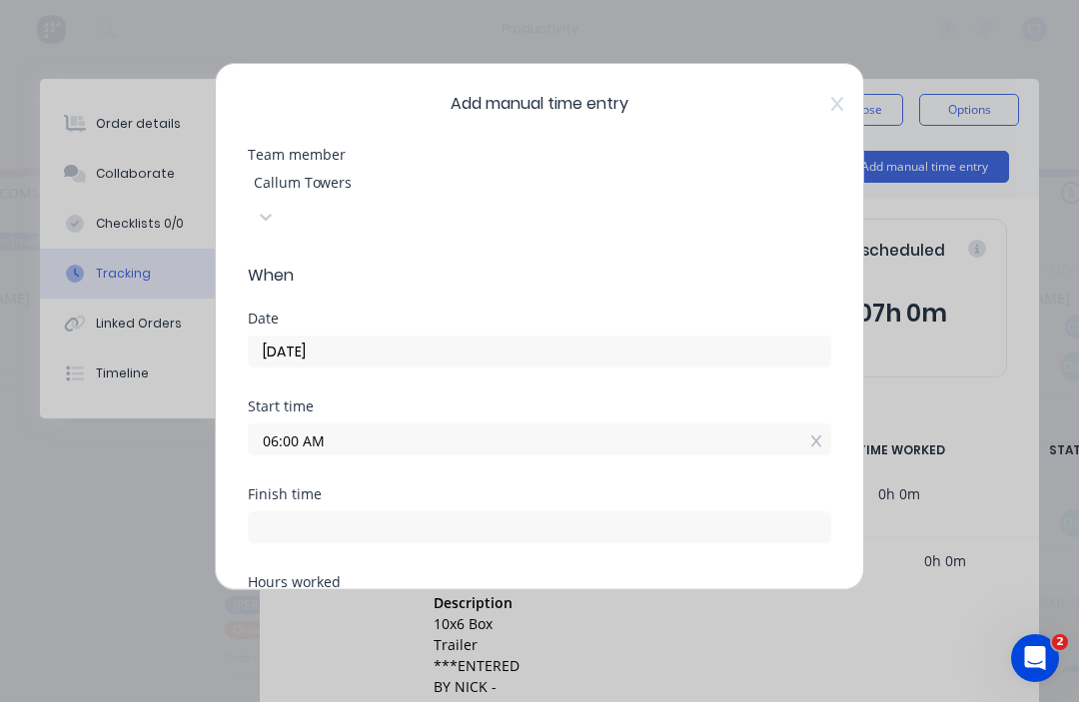
click at [428, 513] on input at bounding box center [539, 528] width 581 height 30
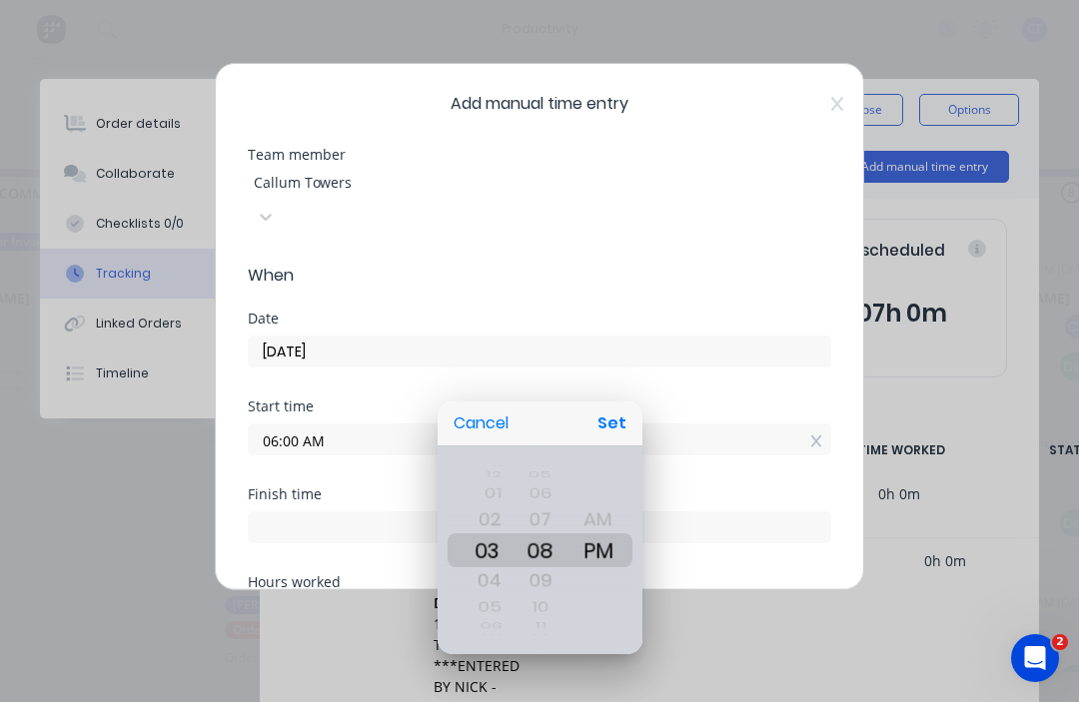
click at [605, 418] on button "Set" at bounding box center [611, 425] width 45 height 36
type input "03:08 PM"
type input "9"
type input "8"
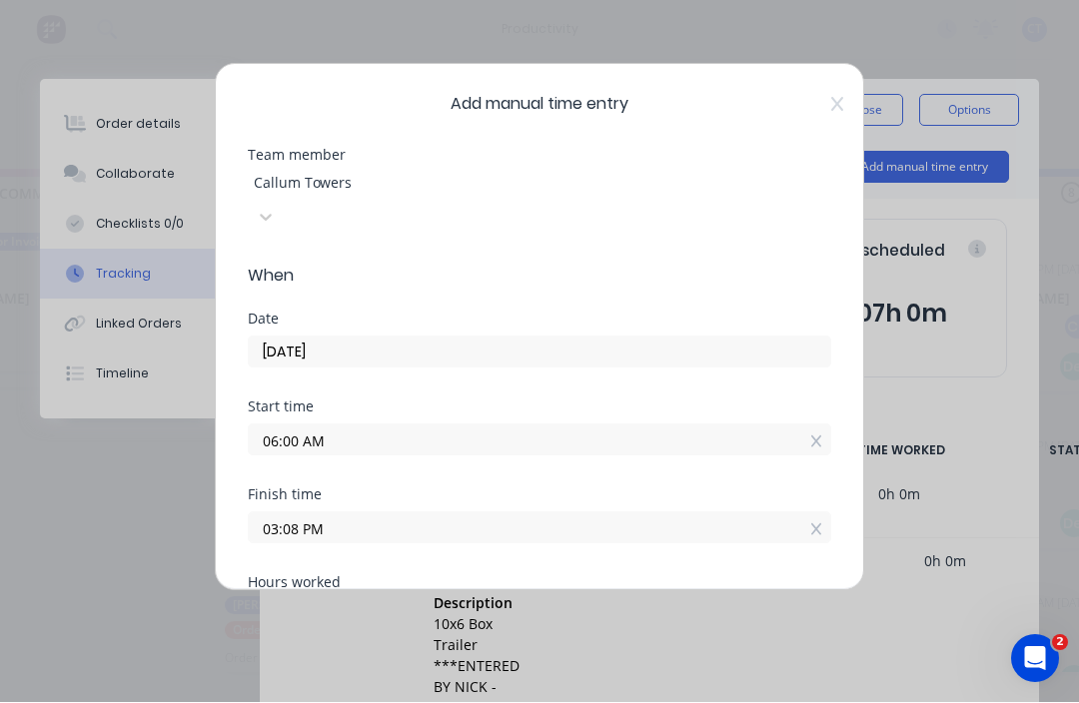
click at [484, 513] on input "03:08 PM" at bounding box center [539, 528] width 581 height 30
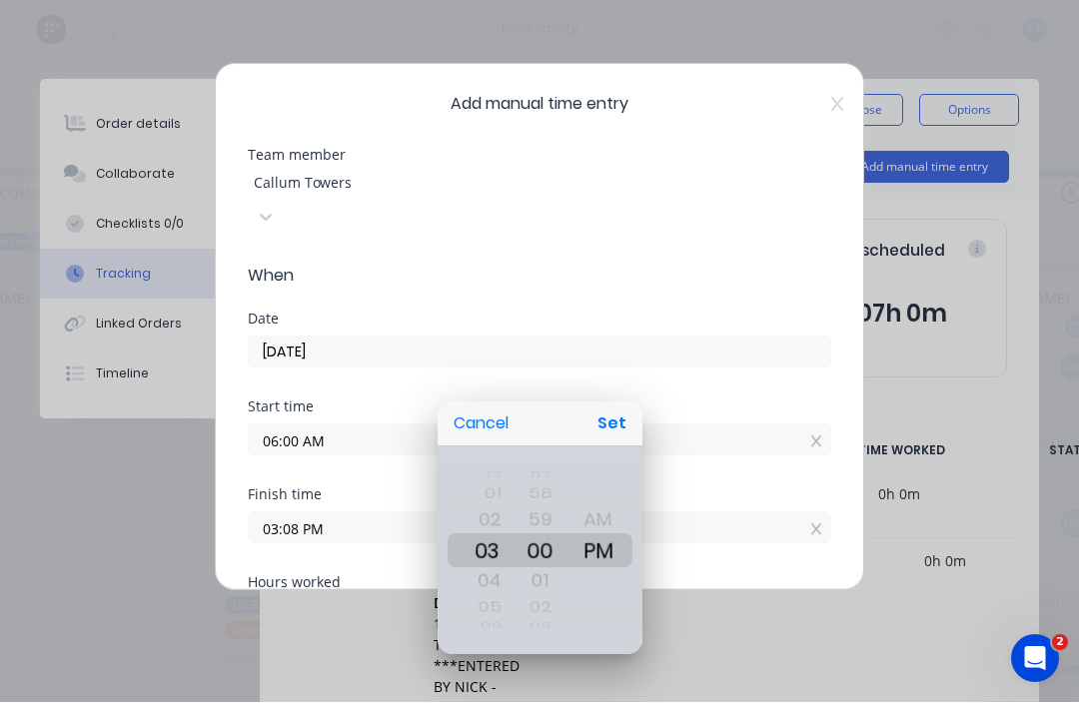
click at [610, 416] on button "Set" at bounding box center [611, 425] width 45 height 36
type input "03:00 PM"
type input "0"
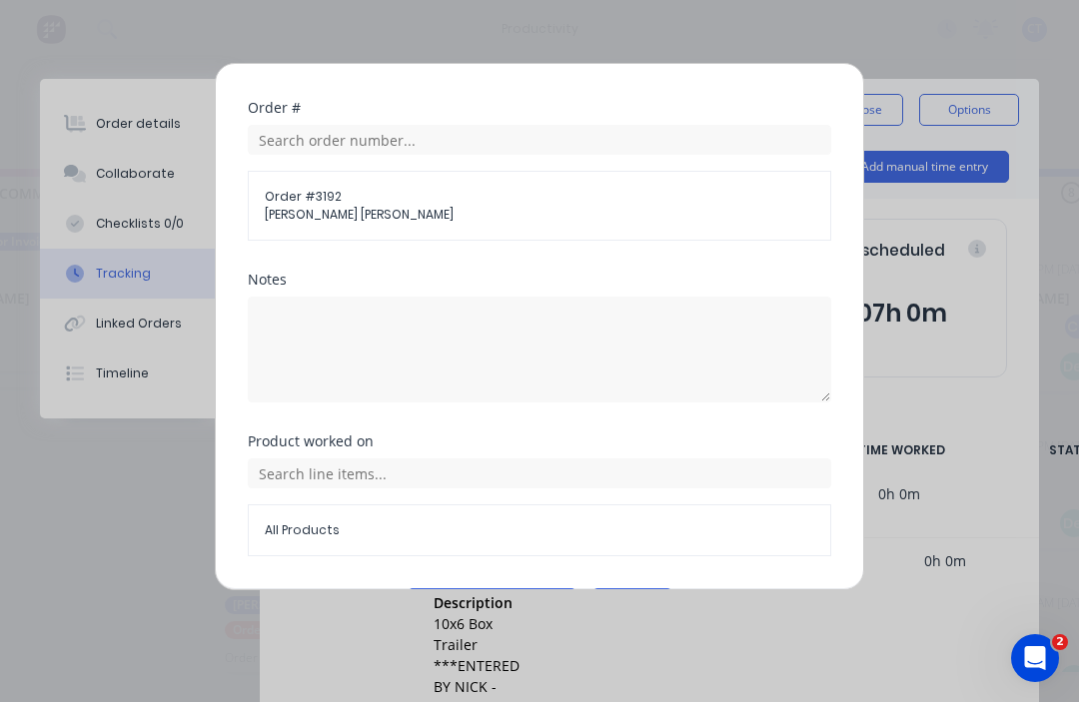
scroll to position [823, 0]
click at [508, 590] on button "Add manual time entry" at bounding box center [492, 606] width 169 height 32
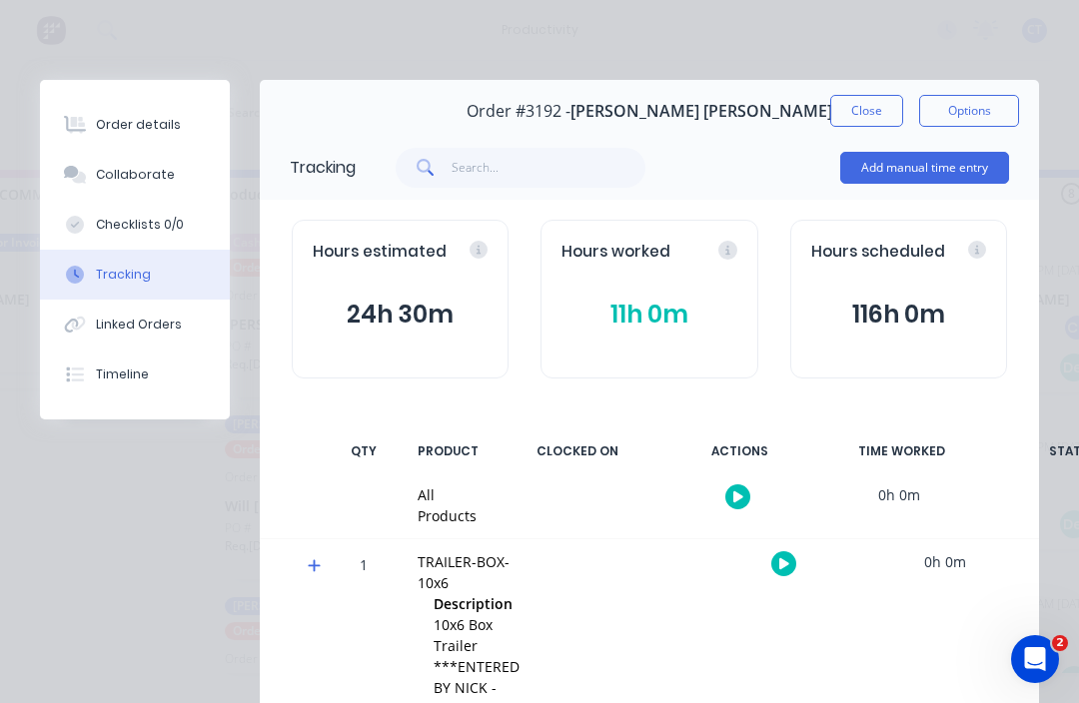
click at [939, 160] on button "Add manual time entry" at bounding box center [924, 168] width 169 height 32
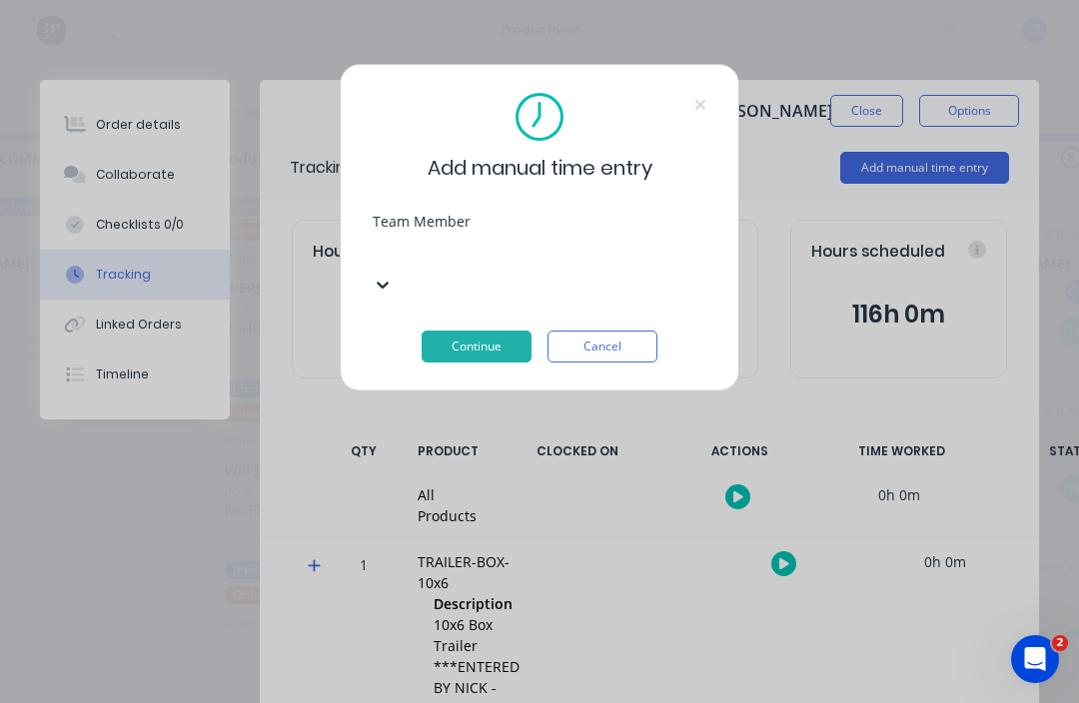
scroll to position [36, 304]
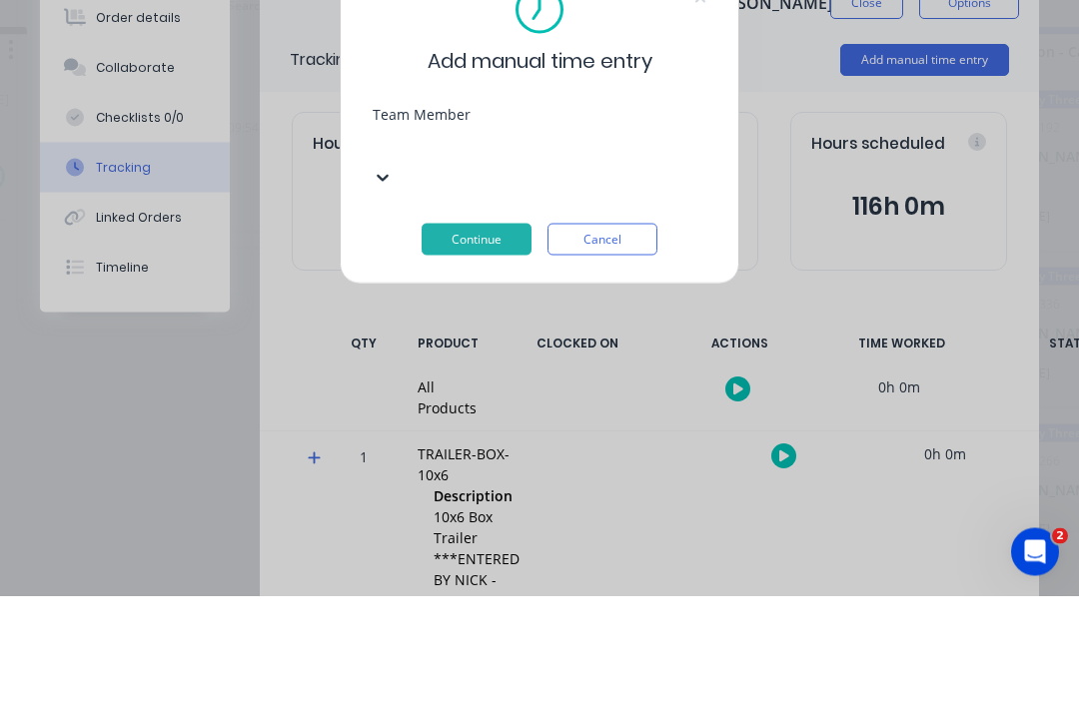
click at [228, 568] on div "Callum Towers" at bounding box center [235, 578] width 1079 height 21
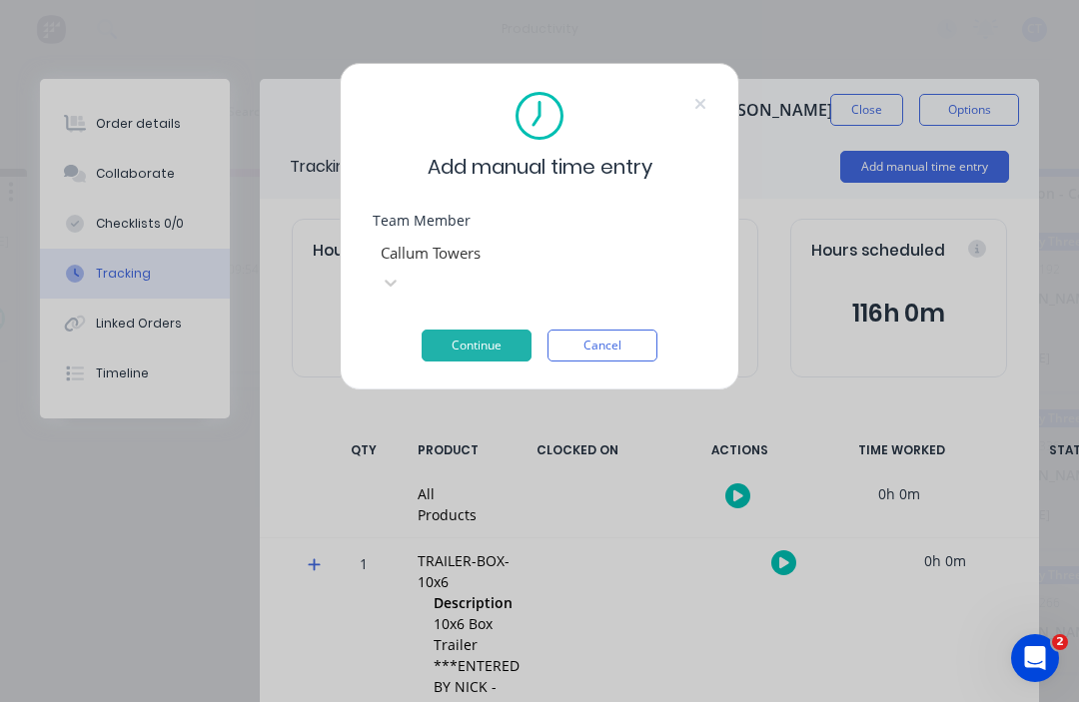
click at [530, 298] on div "Team Member Callum Towers" at bounding box center [540, 273] width 334 height 116
click at [497, 331] on button "Continue" at bounding box center [477, 347] width 110 height 32
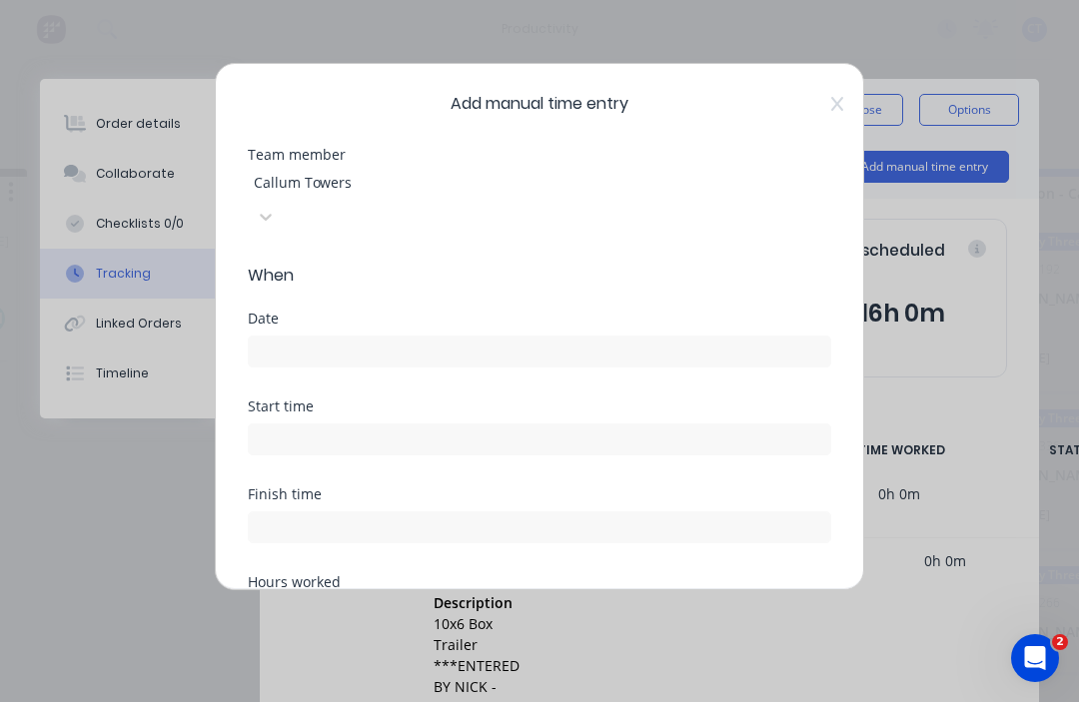
click at [583, 338] on input at bounding box center [539, 353] width 581 height 30
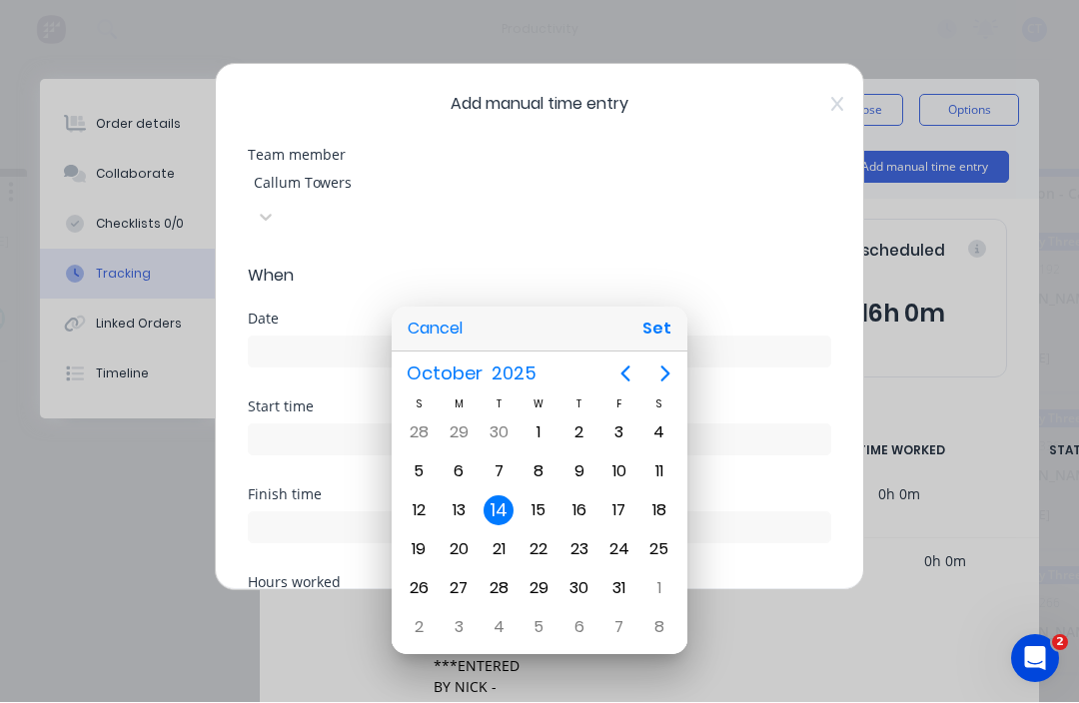
click at [658, 326] on button "Set" at bounding box center [656, 330] width 45 height 36
type input "14/10/2025"
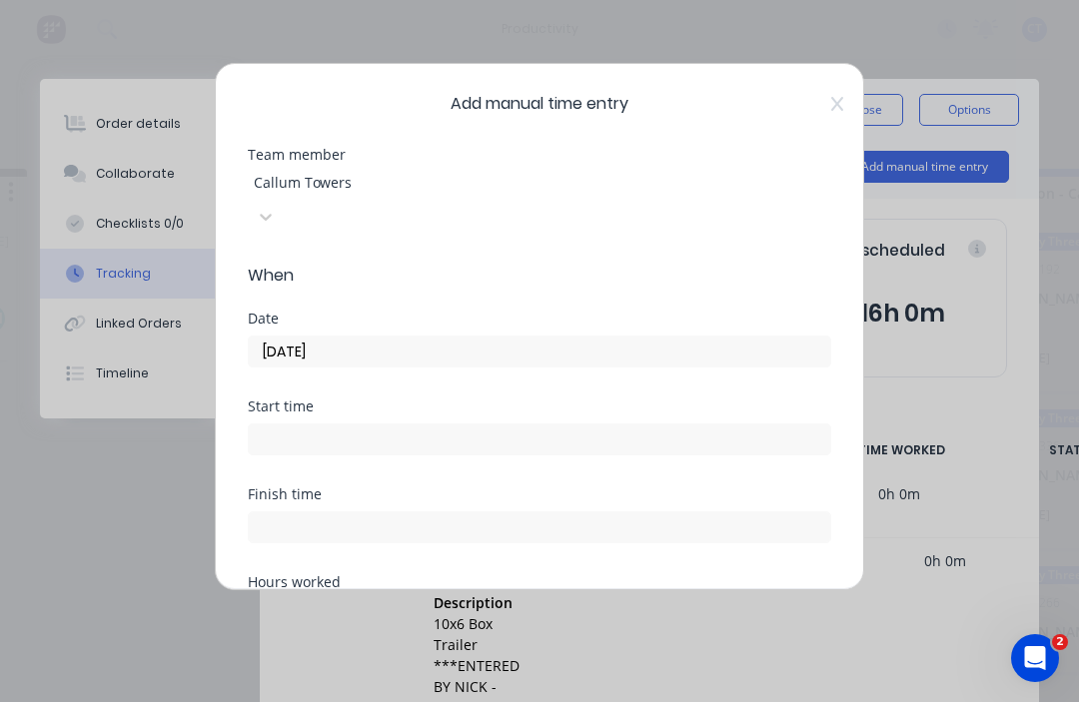
click at [387, 426] on input at bounding box center [539, 441] width 581 height 30
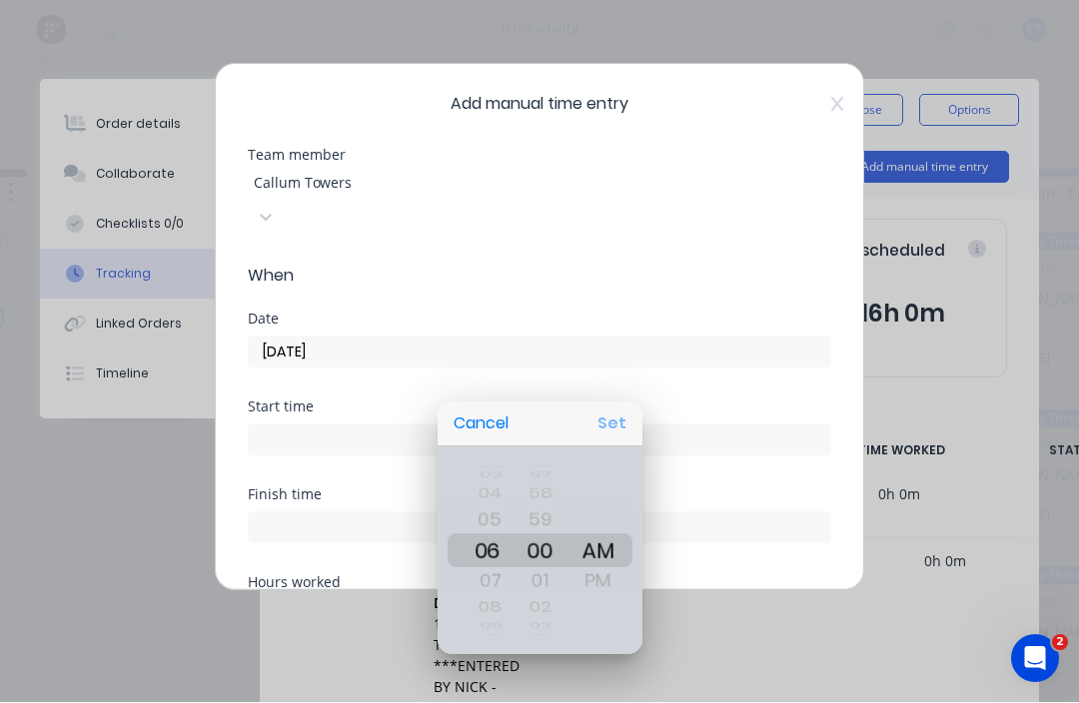
click at [615, 413] on button "Set" at bounding box center [611, 425] width 45 height 36
type input "06:00 AM"
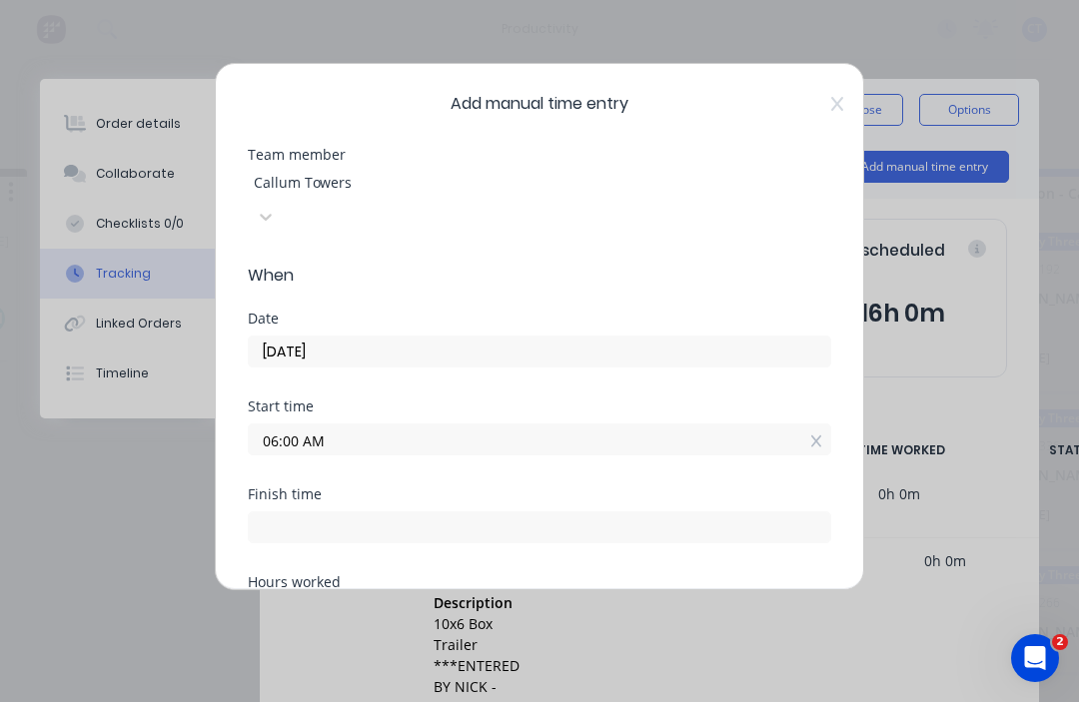
click at [446, 513] on input at bounding box center [539, 528] width 581 height 30
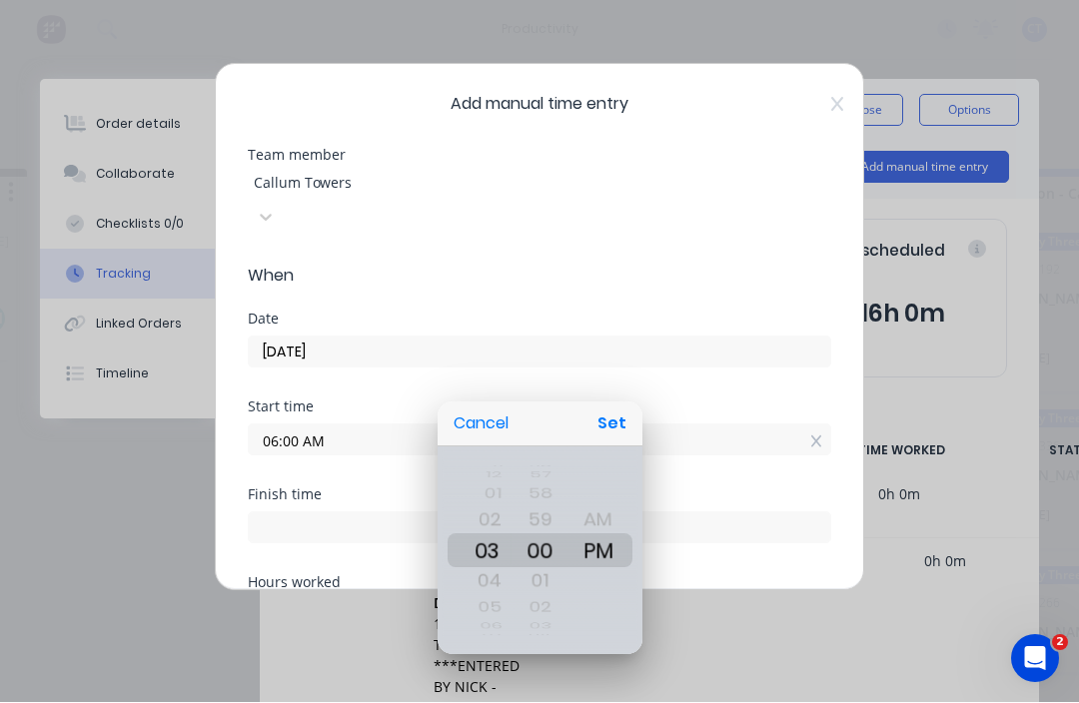
click at [607, 409] on button "Set" at bounding box center [611, 425] width 45 height 36
type input "03:00 PM"
type input "9"
type input "0"
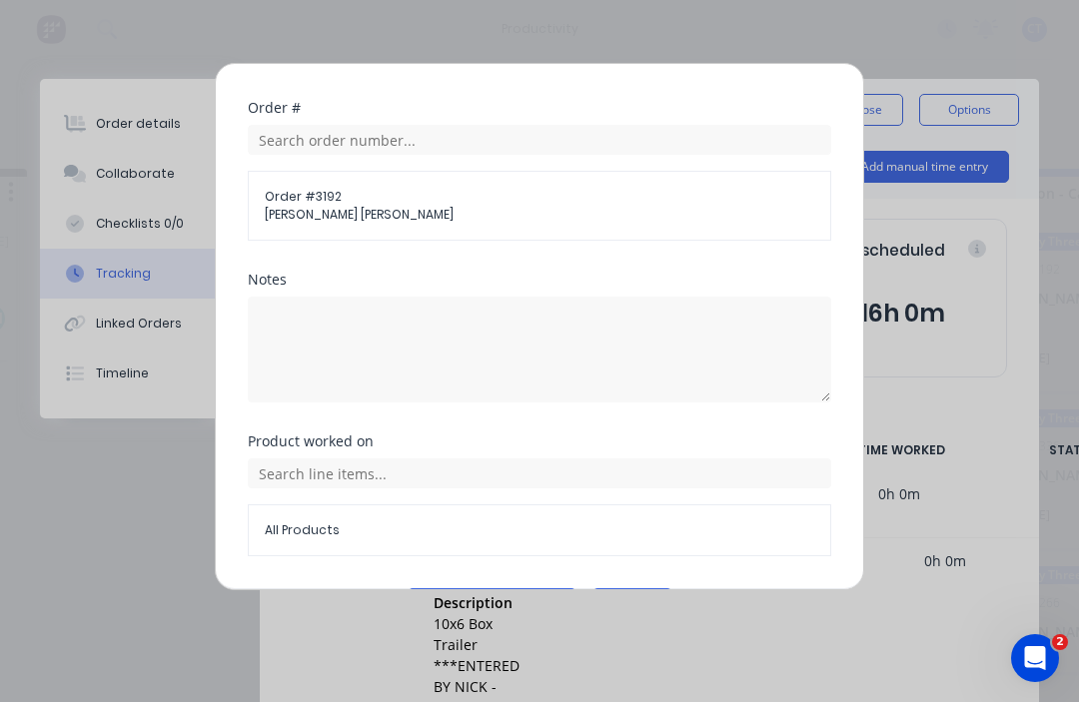
scroll to position [823, 0]
click at [517, 590] on button "Add manual time entry" at bounding box center [492, 606] width 169 height 32
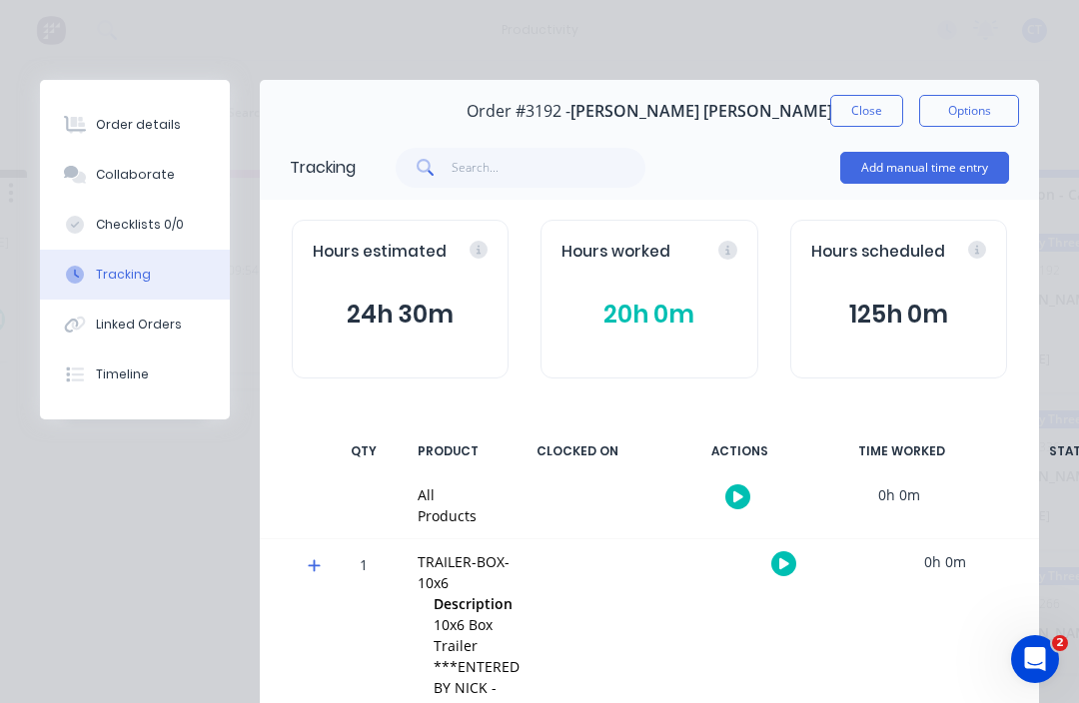
scroll to position [0, 0]
